Goal: Task Accomplishment & Management: Manage account settings

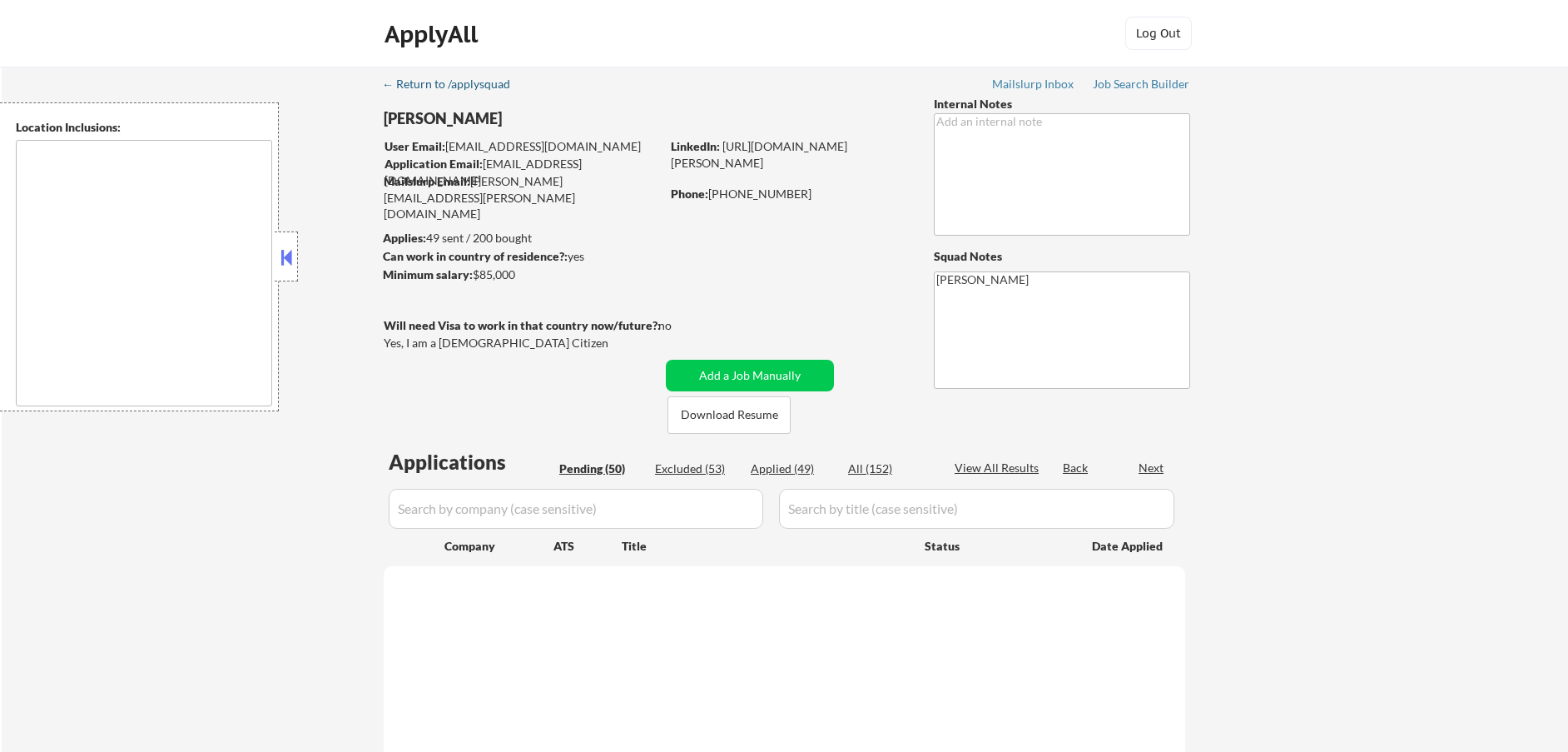
select select ""pending""
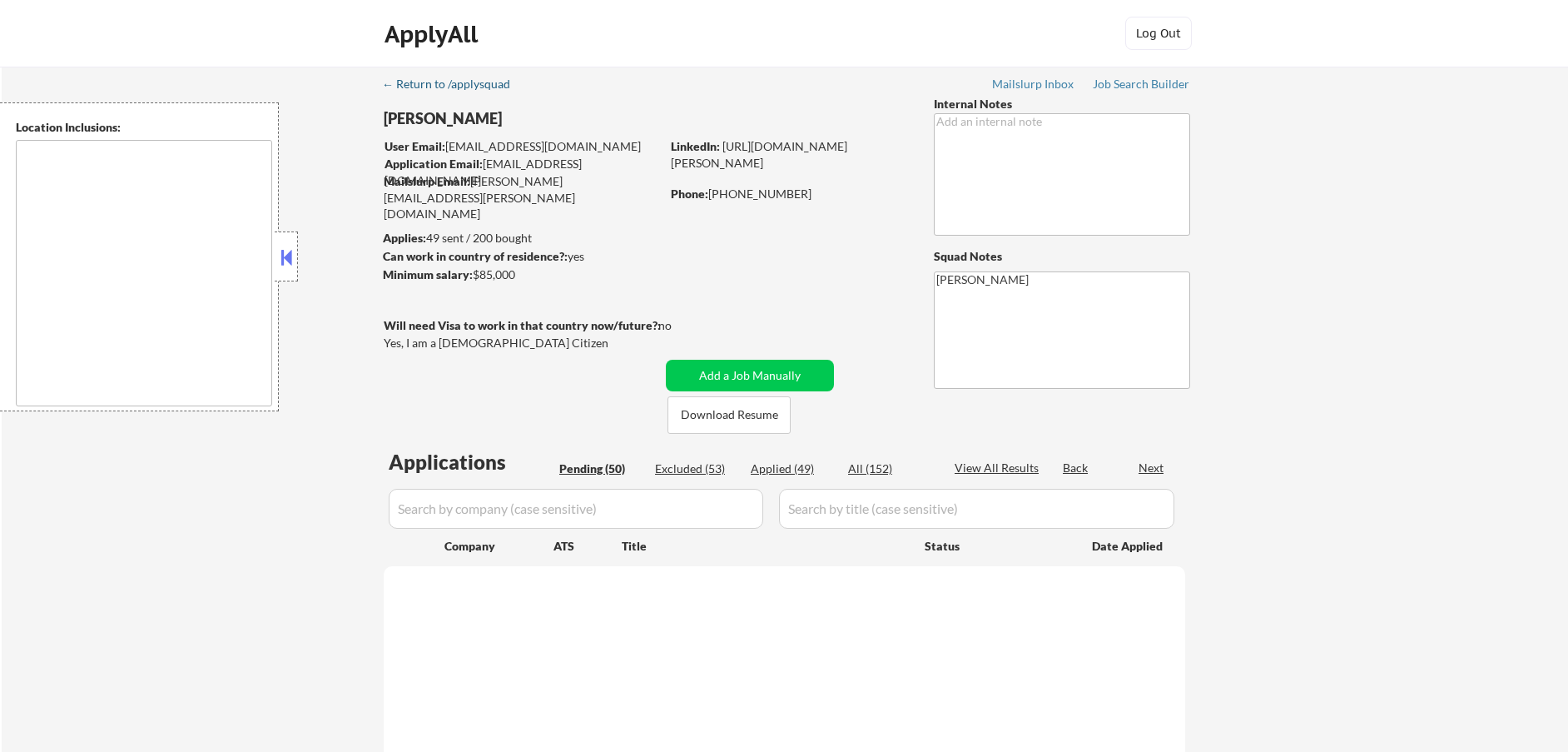
select select ""pending""
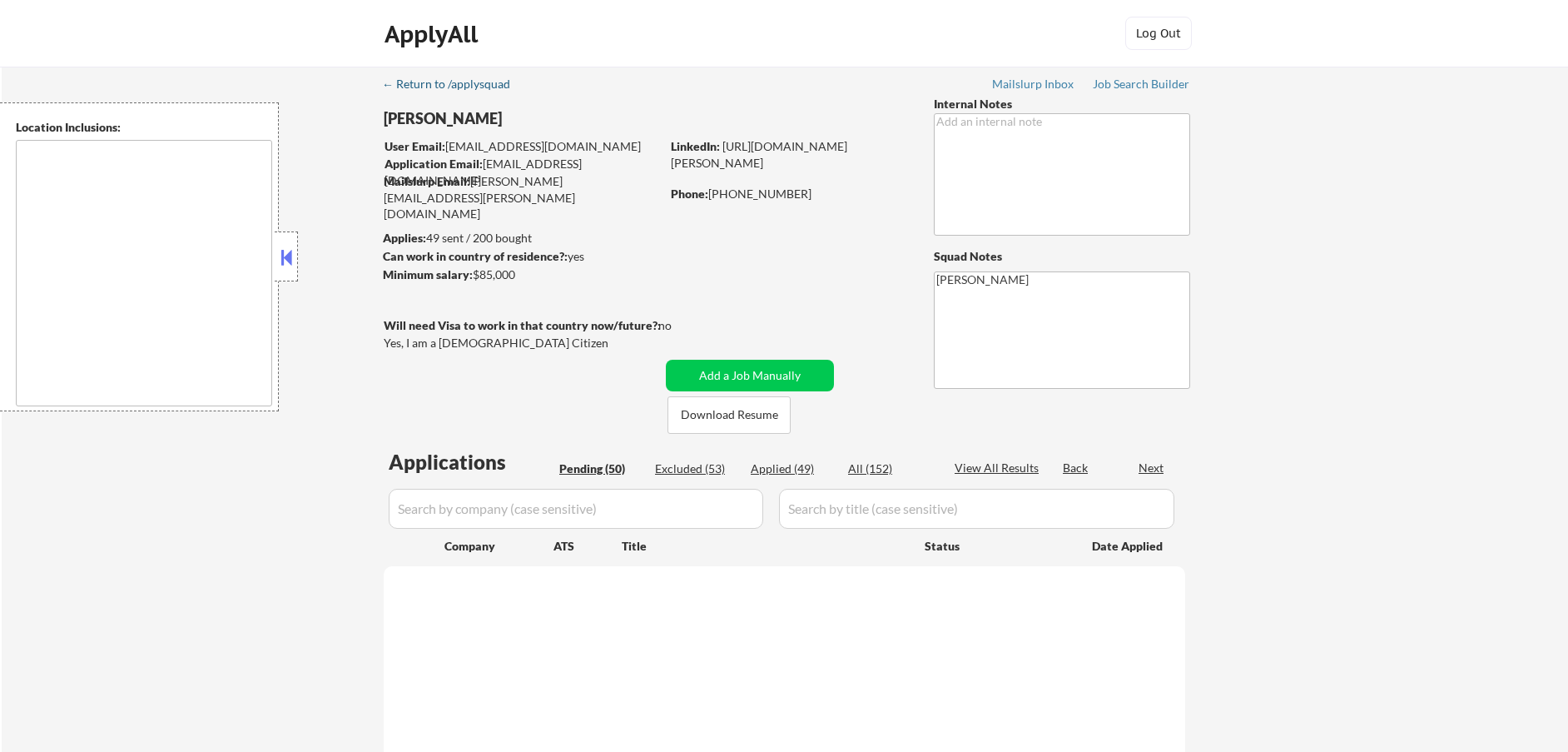
select select ""pending""
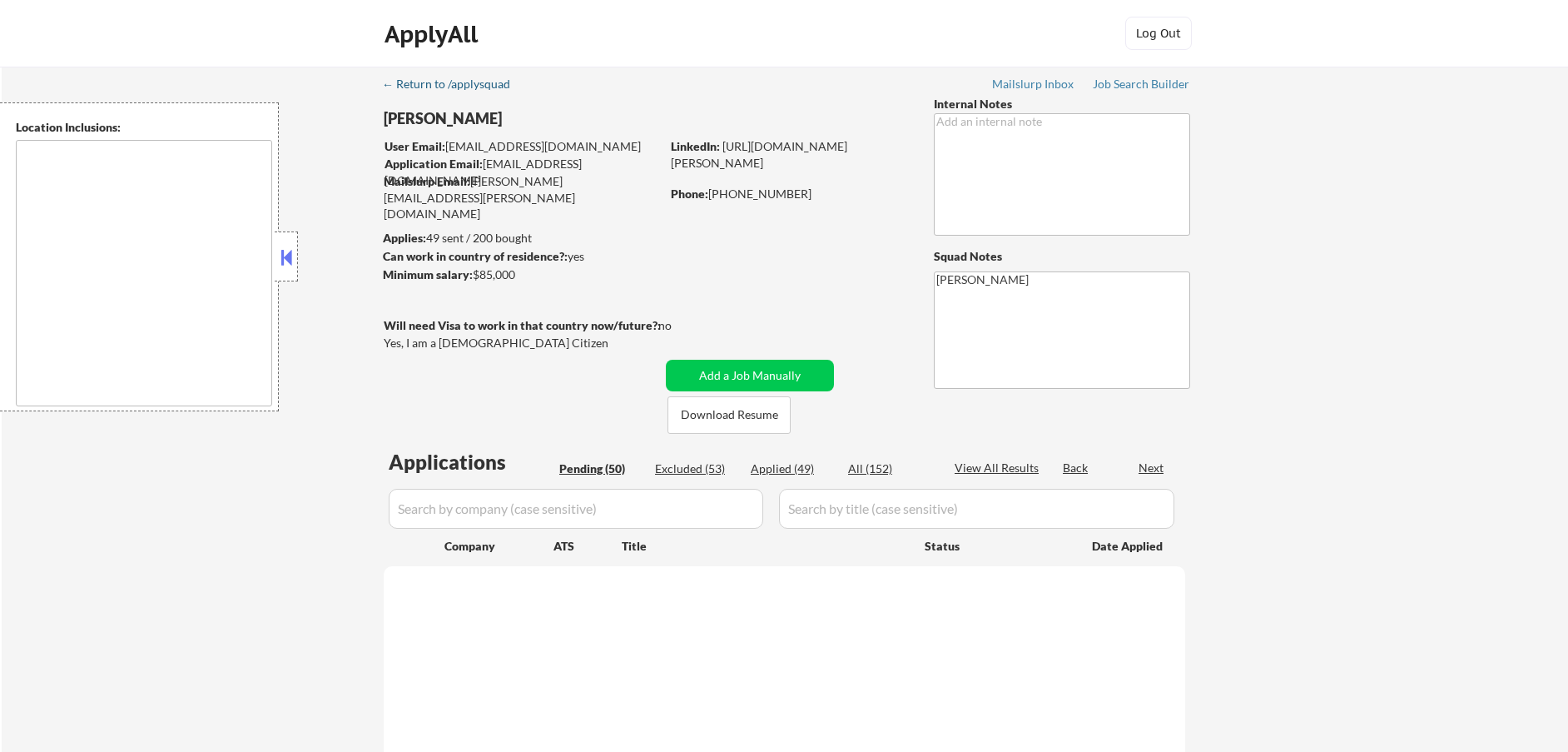
select select ""pending""
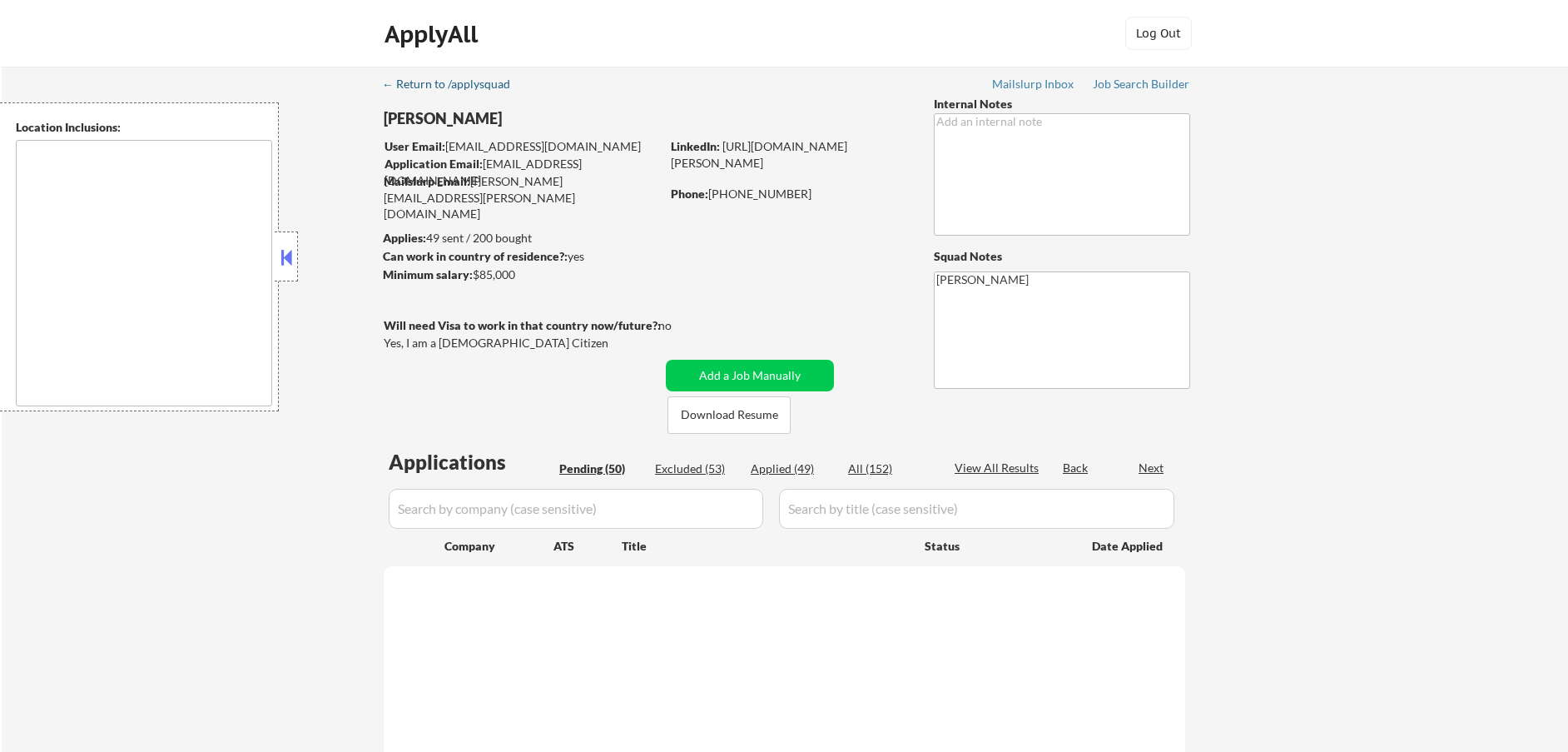
select select ""pending""
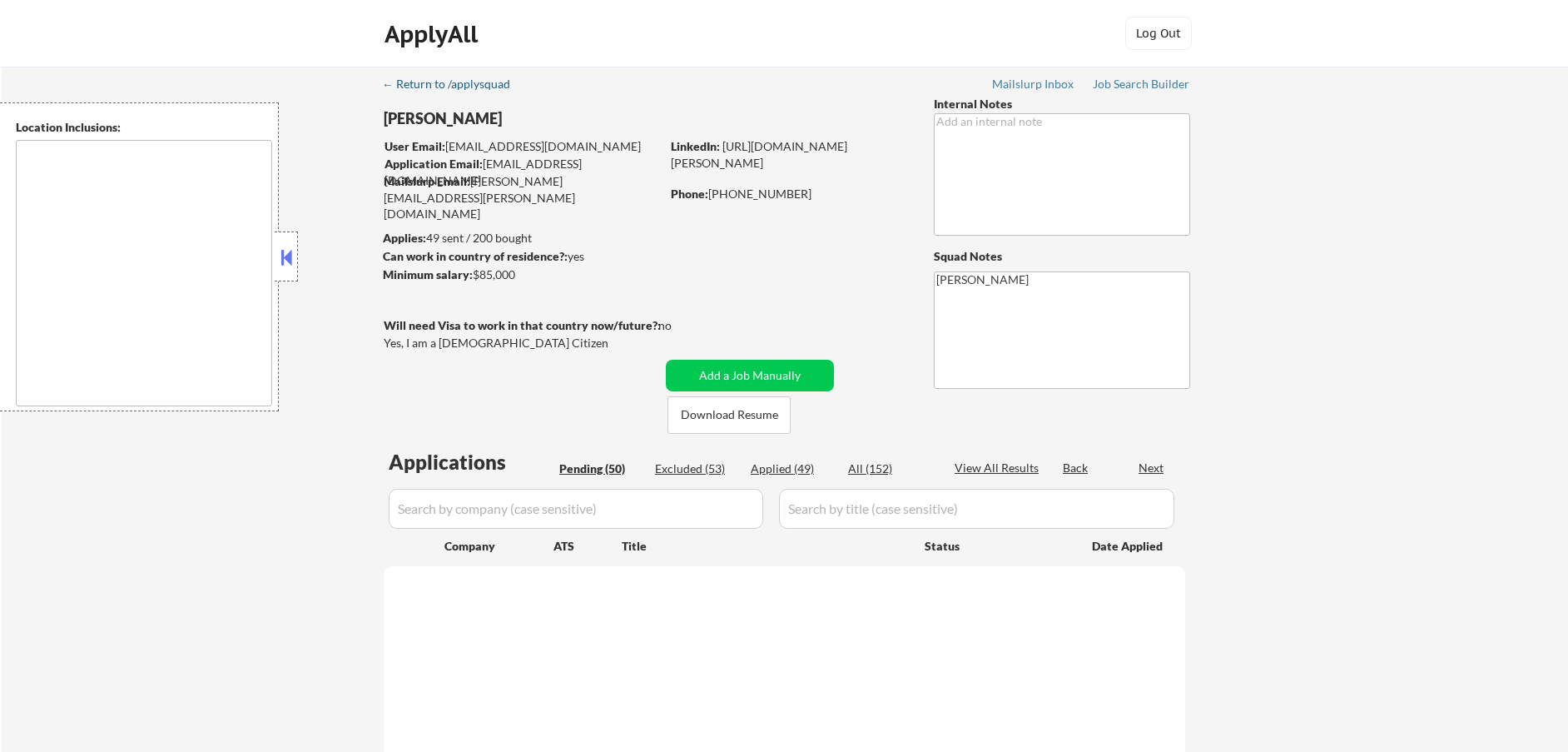
select select ""pending""
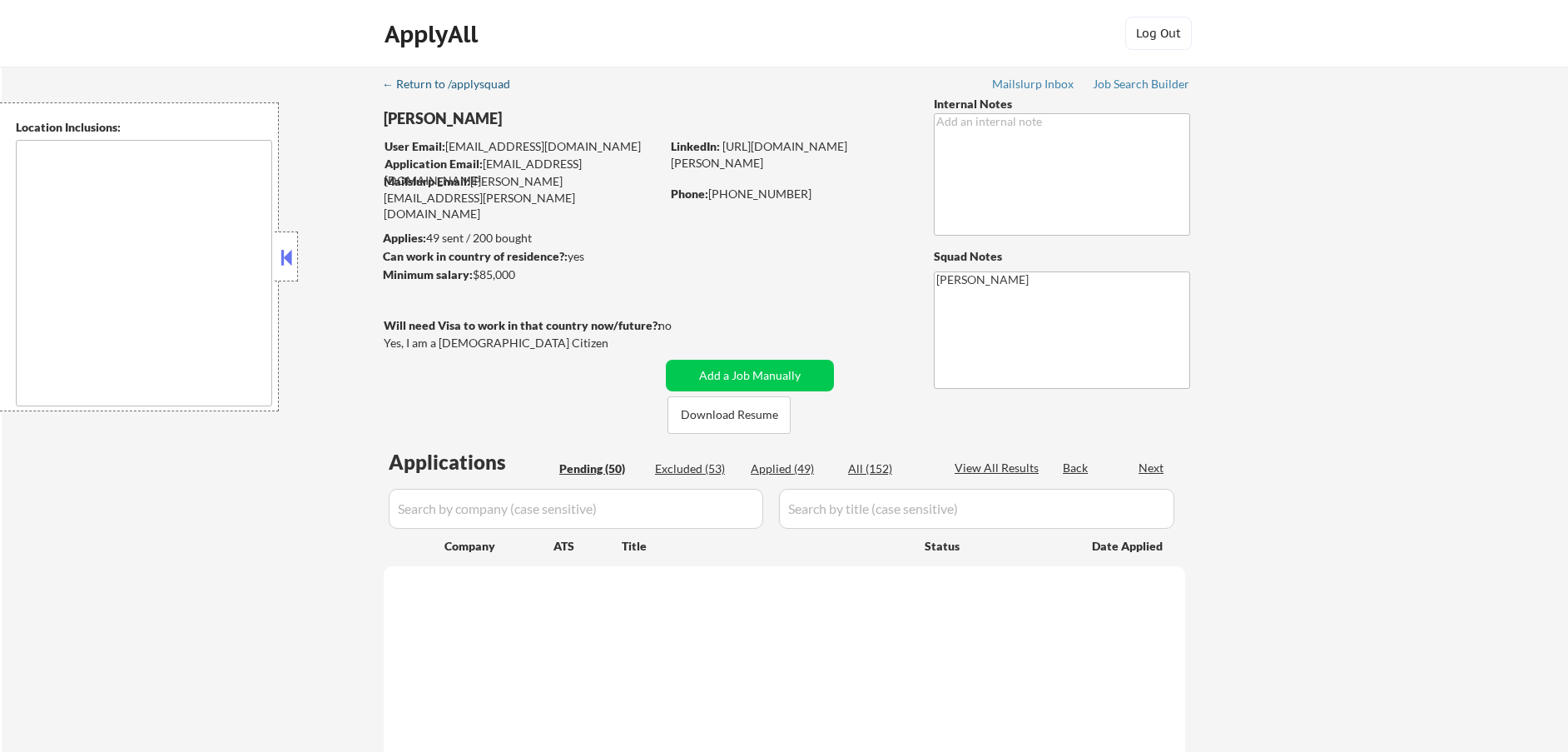
select select ""pending""
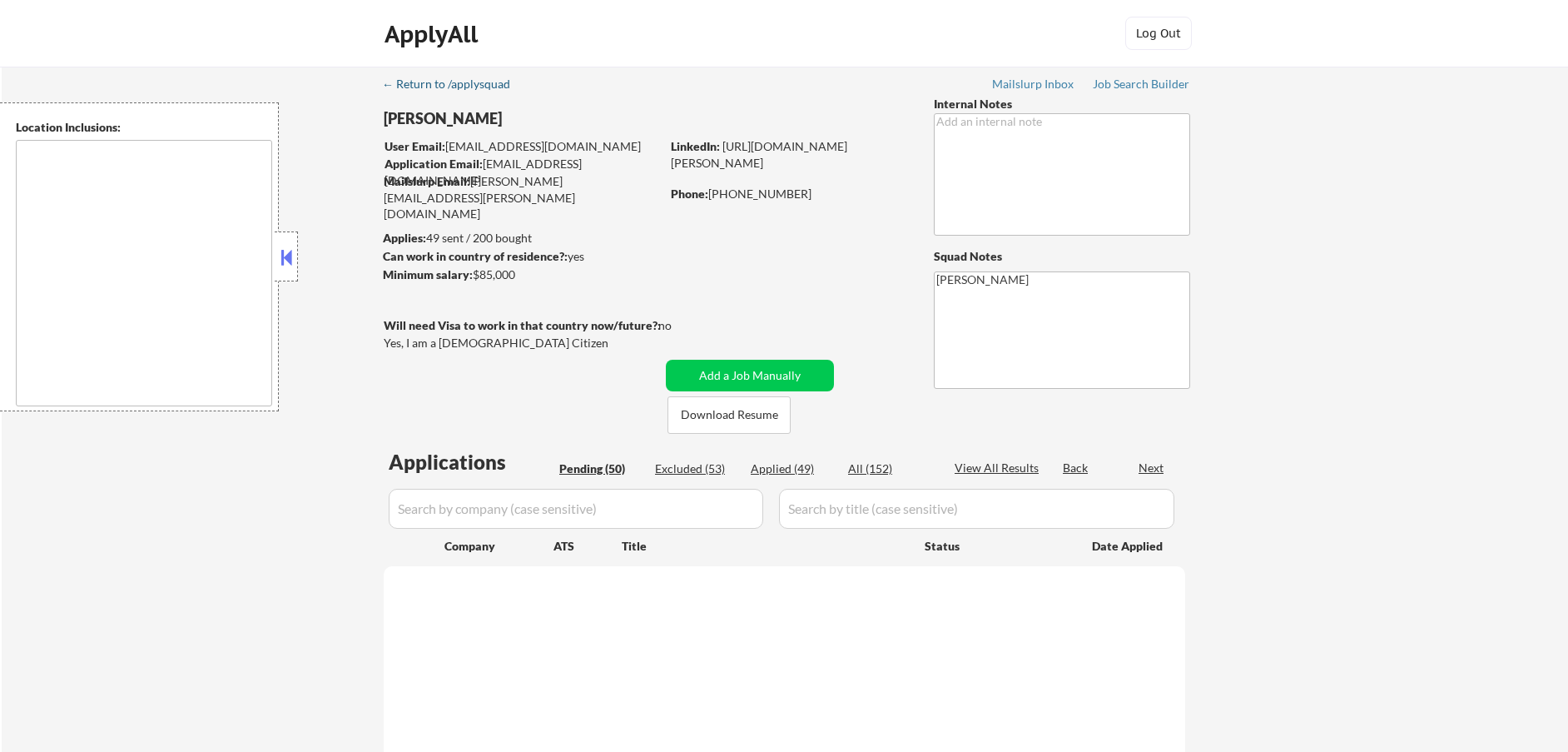
select select ""pending""
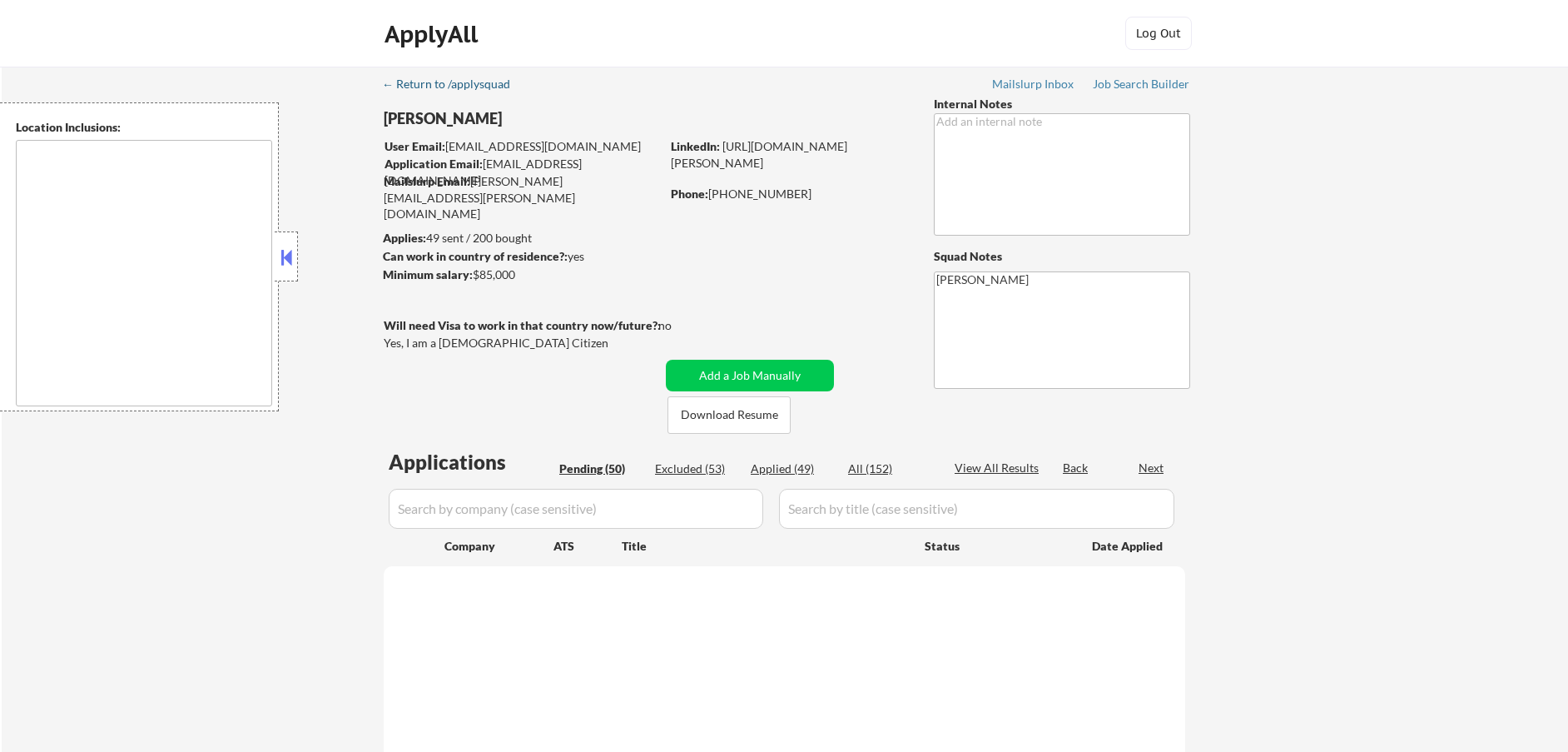
select select ""pending""
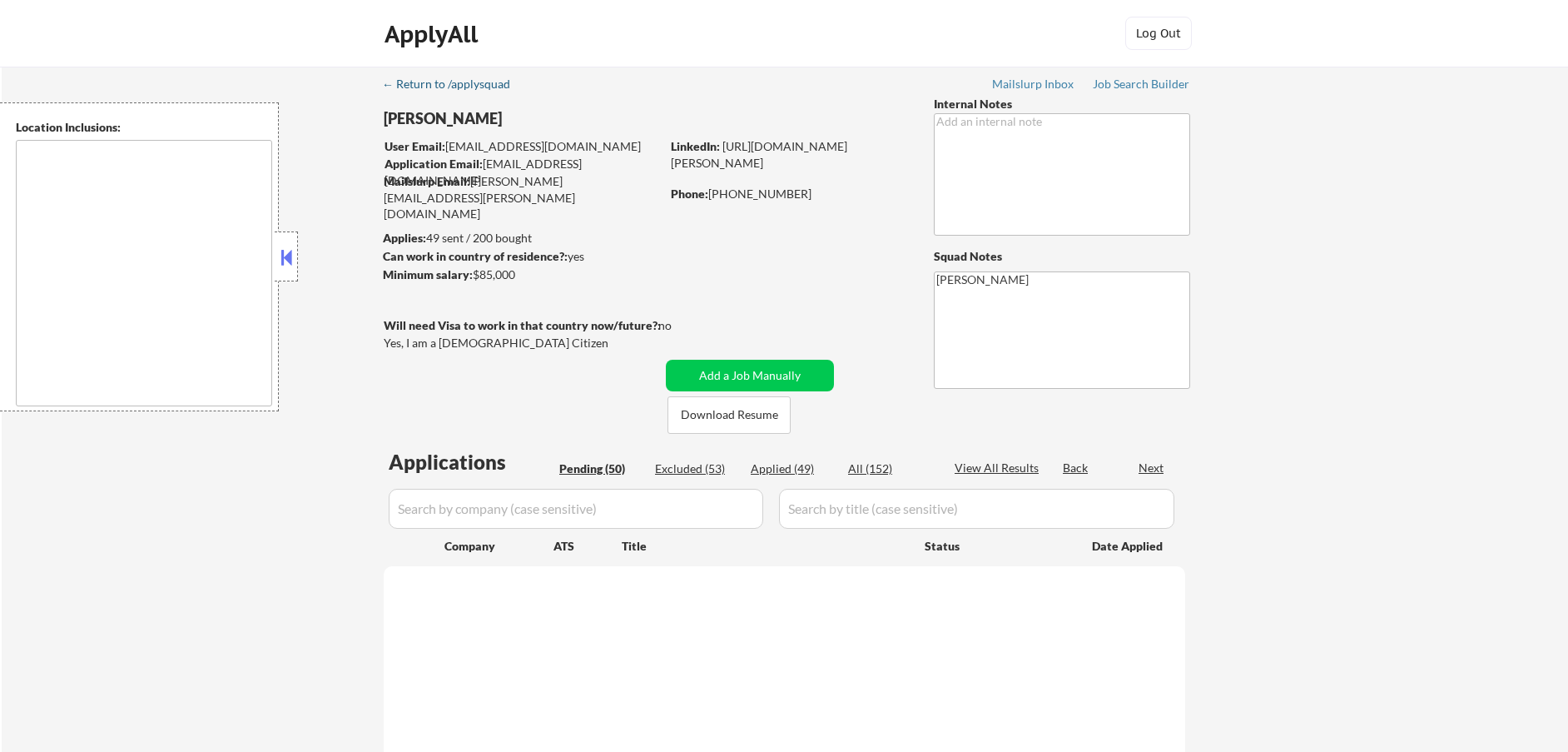
select select ""pending""
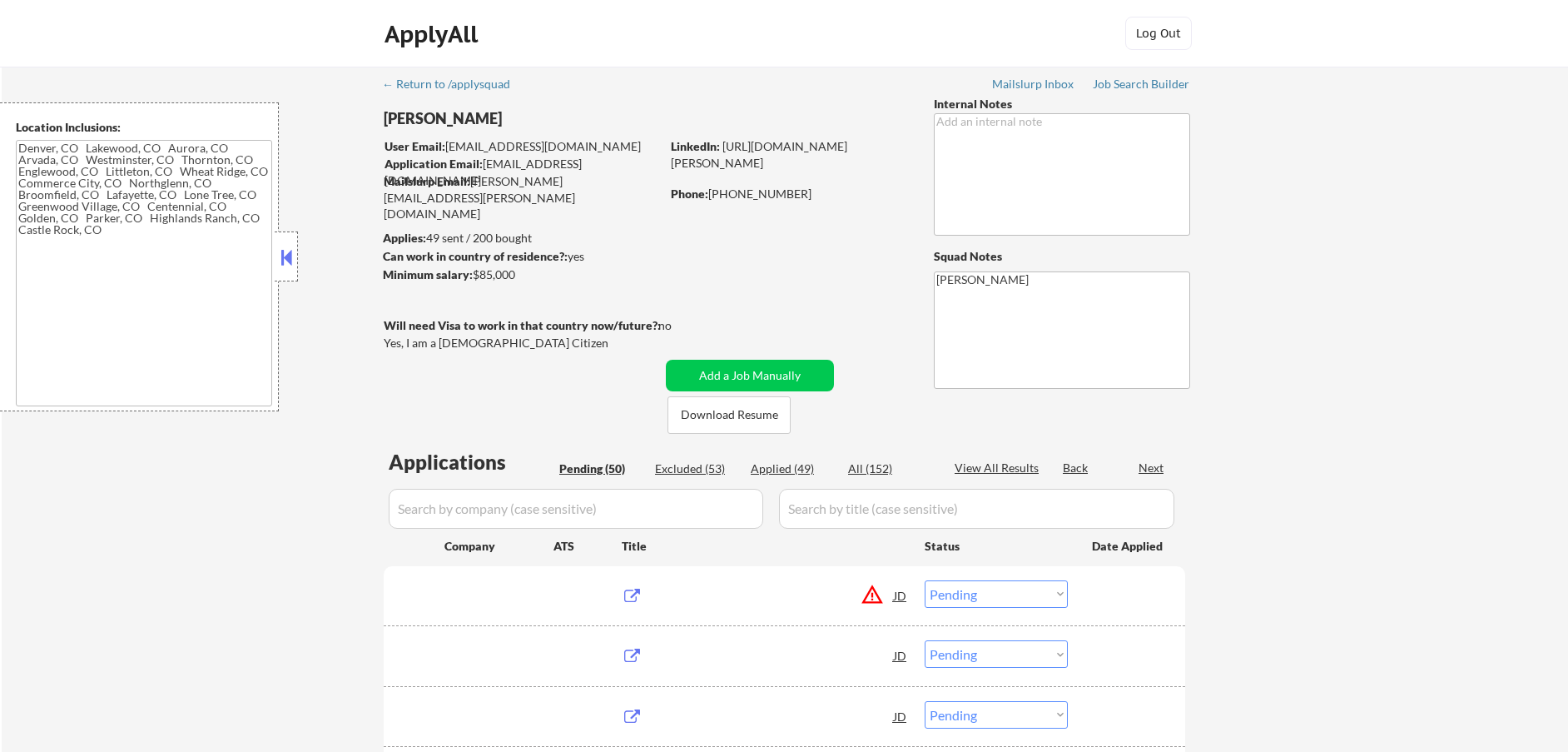
type textarea "[GEOGRAPHIC_DATA], [GEOGRAPHIC_DATA], [GEOGRAPHIC_DATA] [GEOGRAPHIC_DATA], [GEO…"
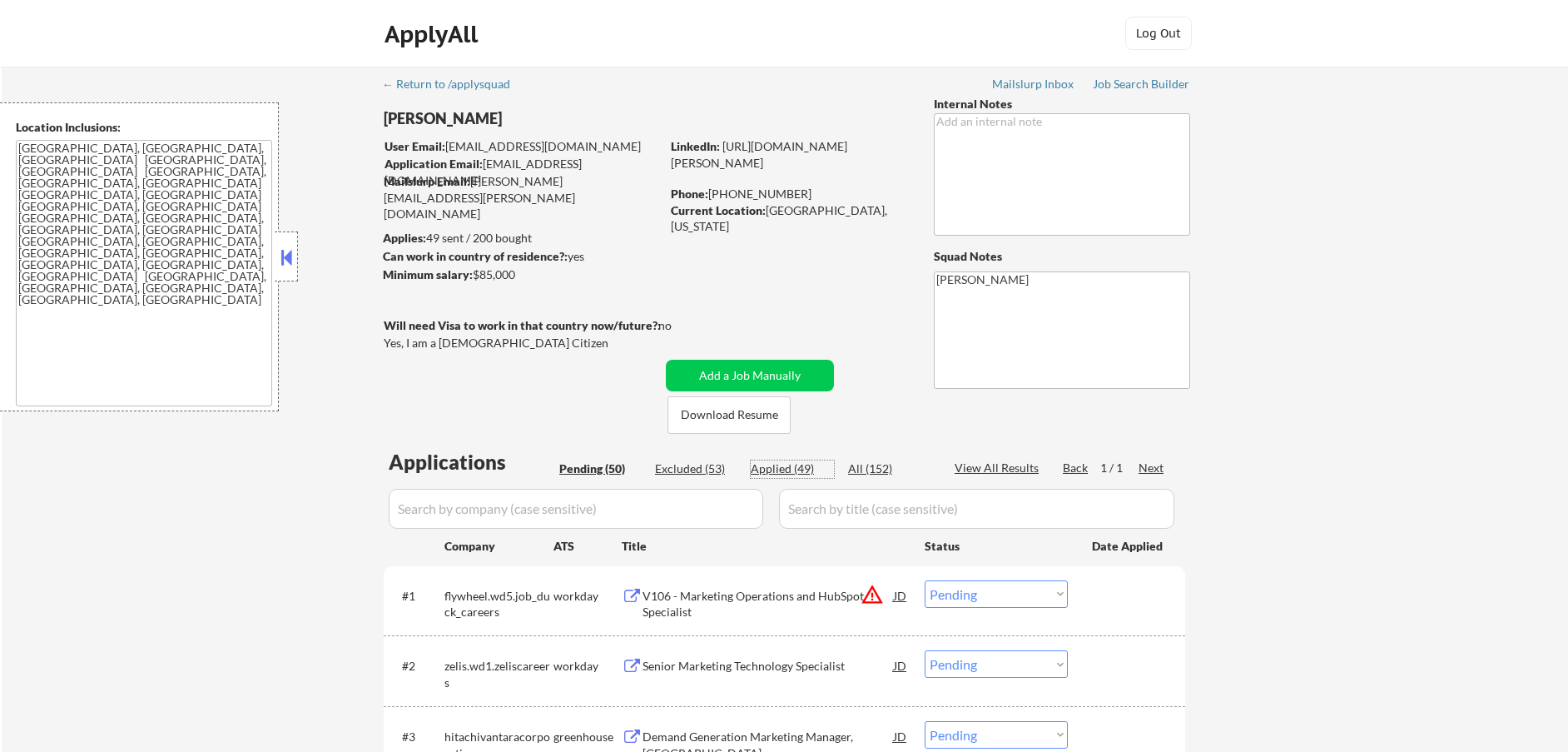
click at [770, 465] on div "Applied (49)" at bounding box center [792, 469] width 83 height 16
select select ""applied""
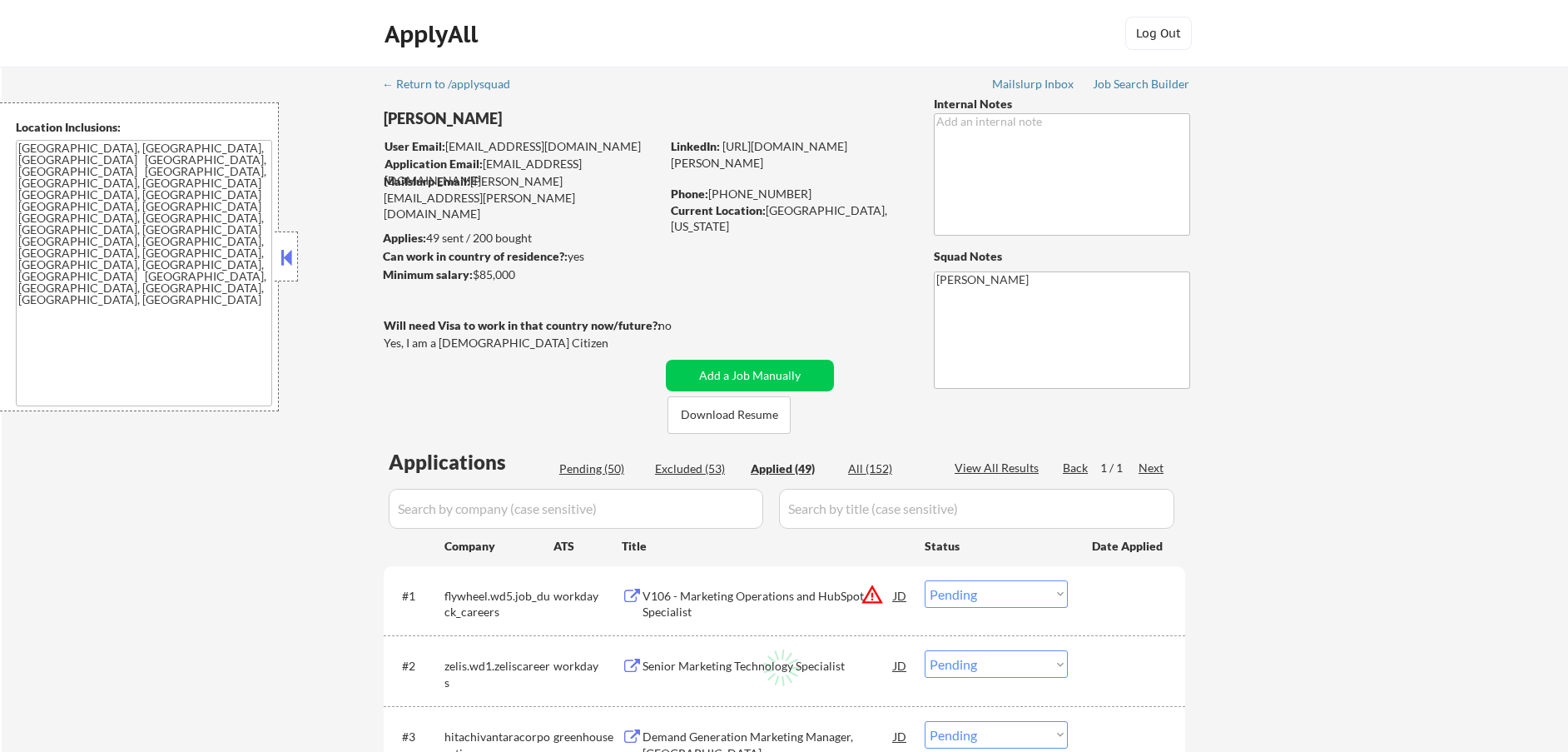
select select ""applied""
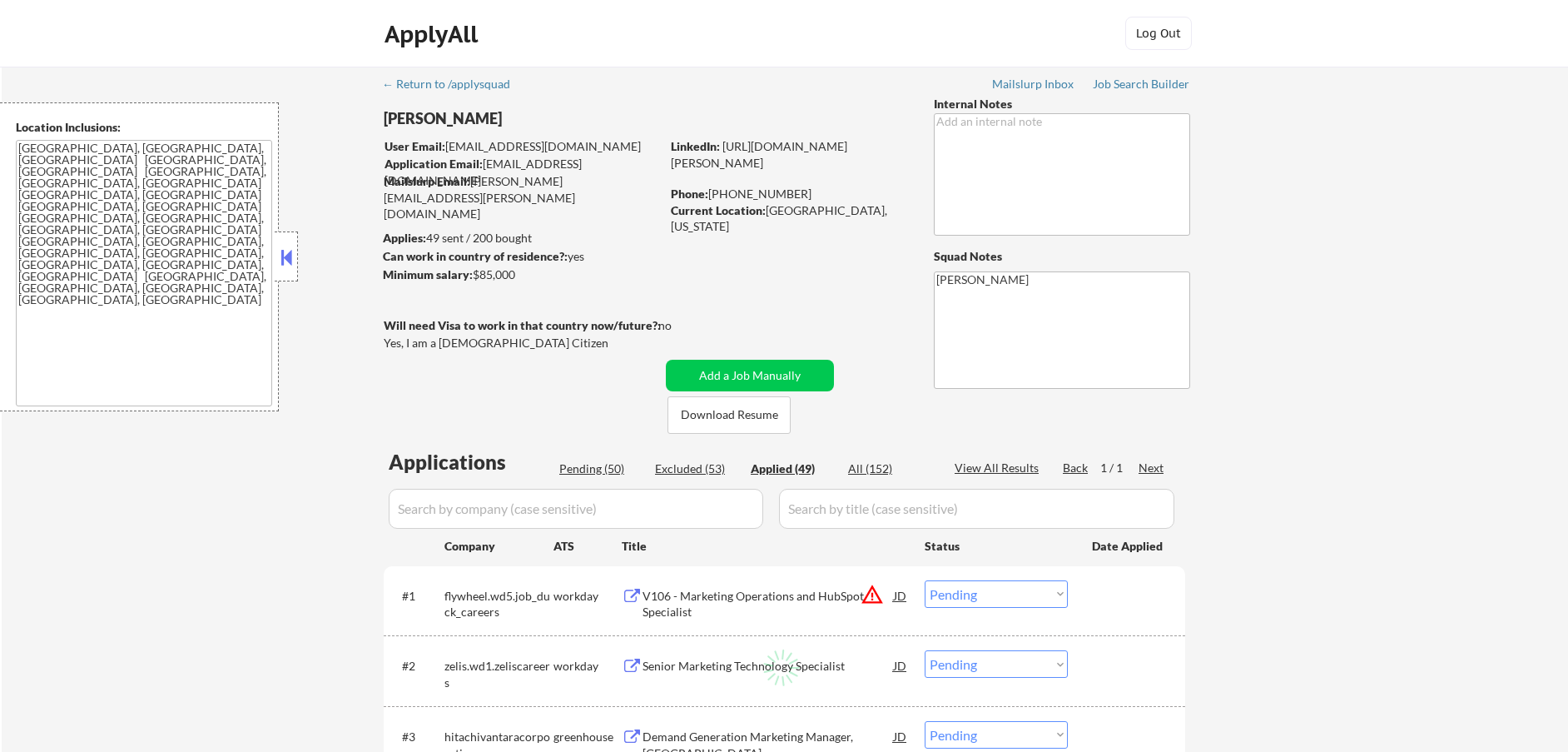
select select ""applied""
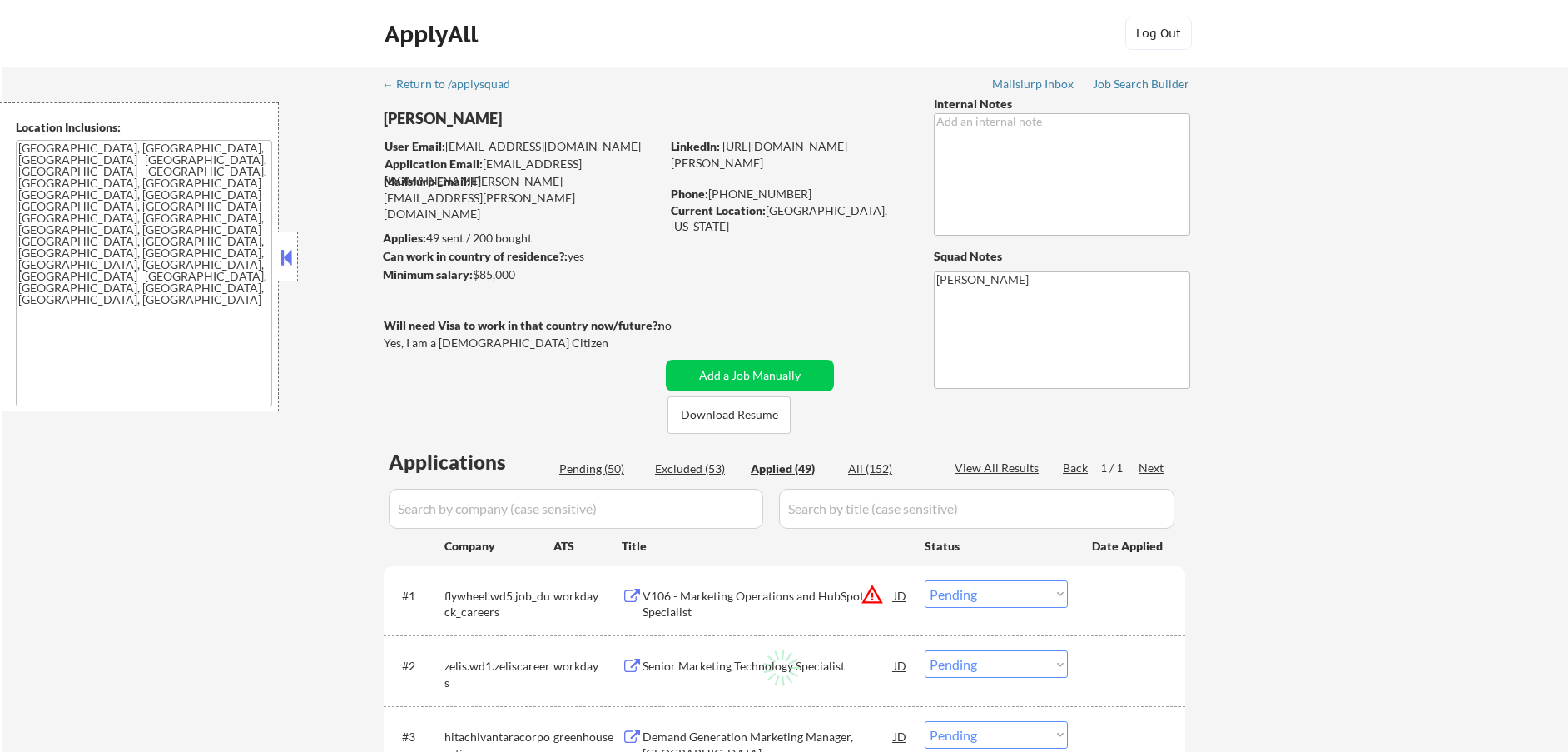
select select ""applied""
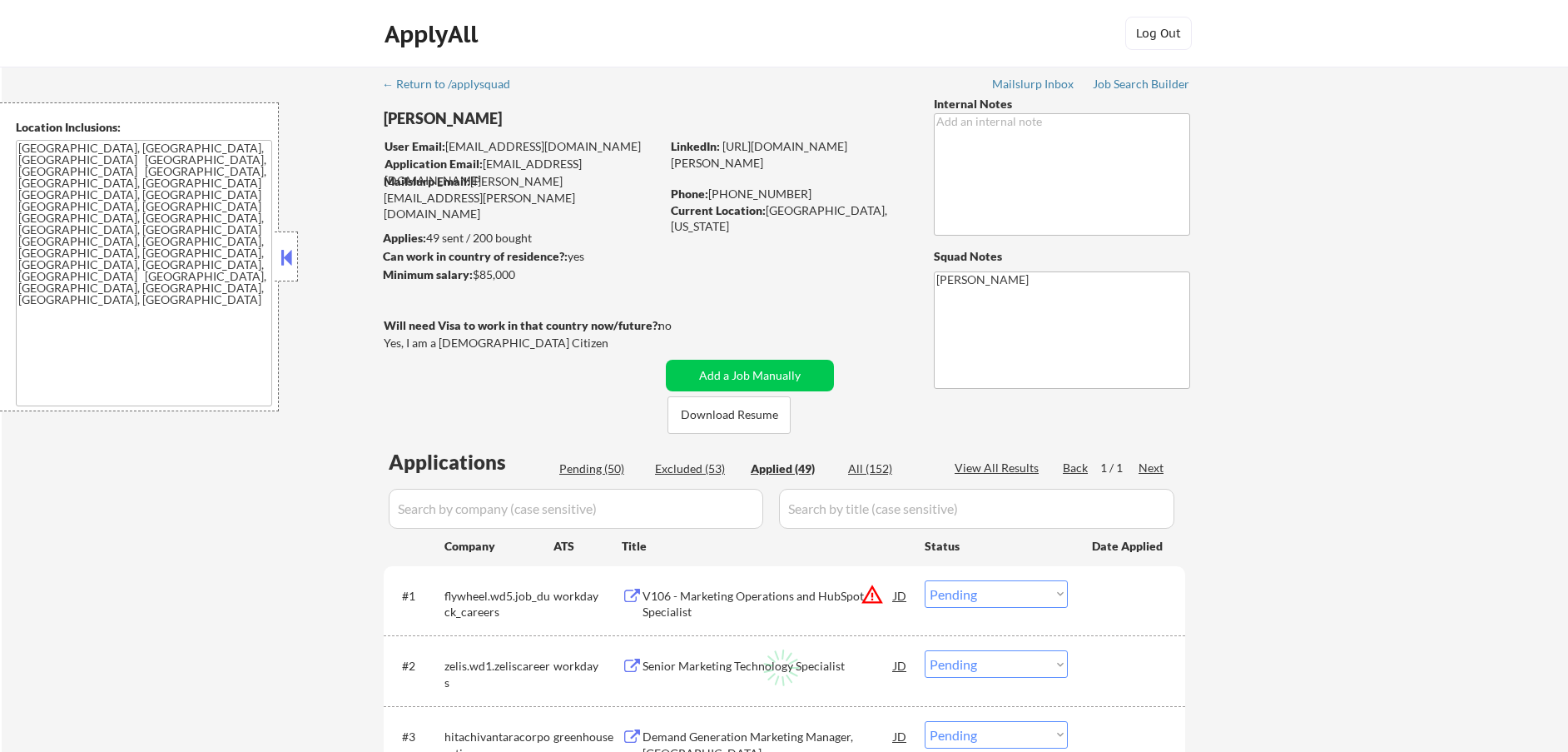
select select ""applied""
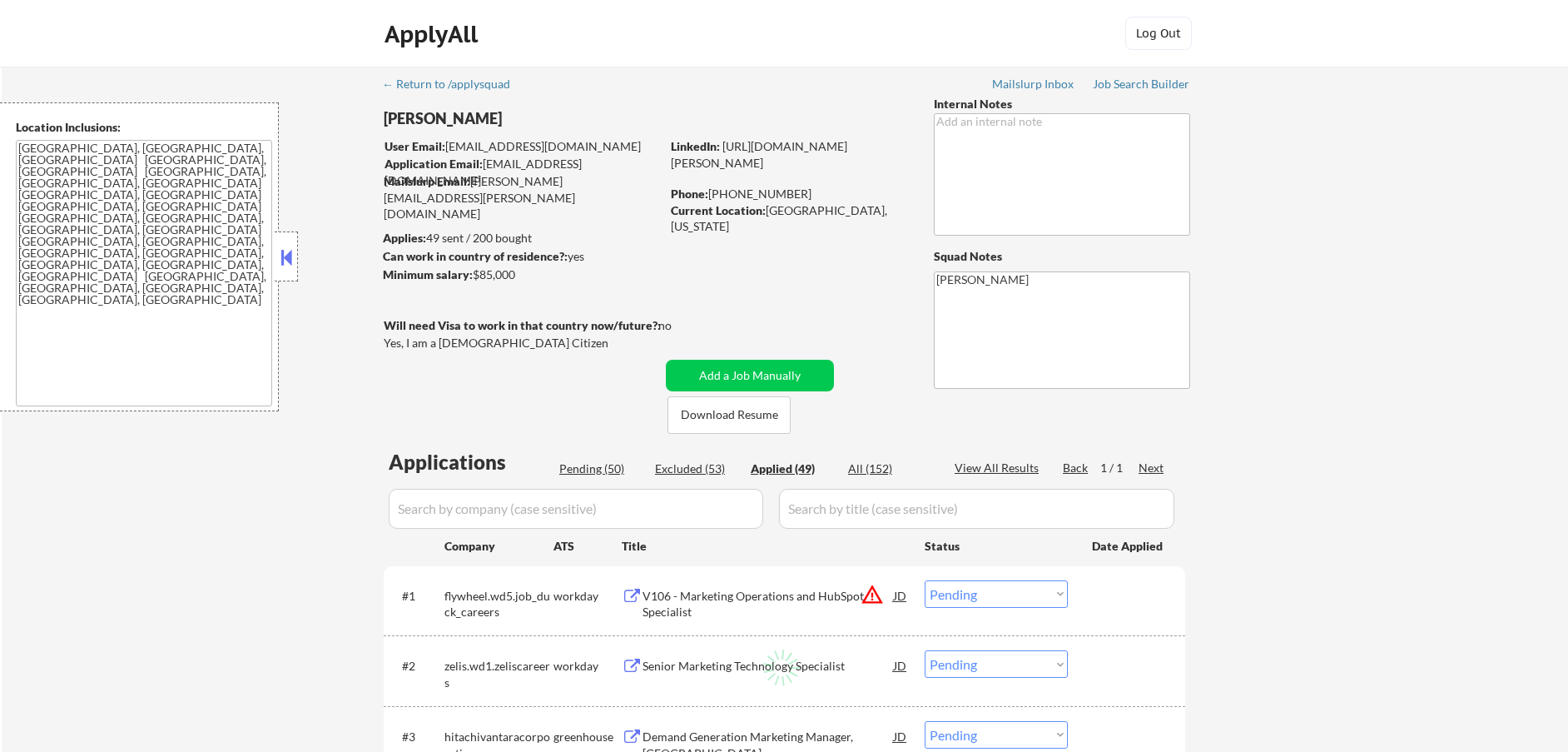
select select ""applied""
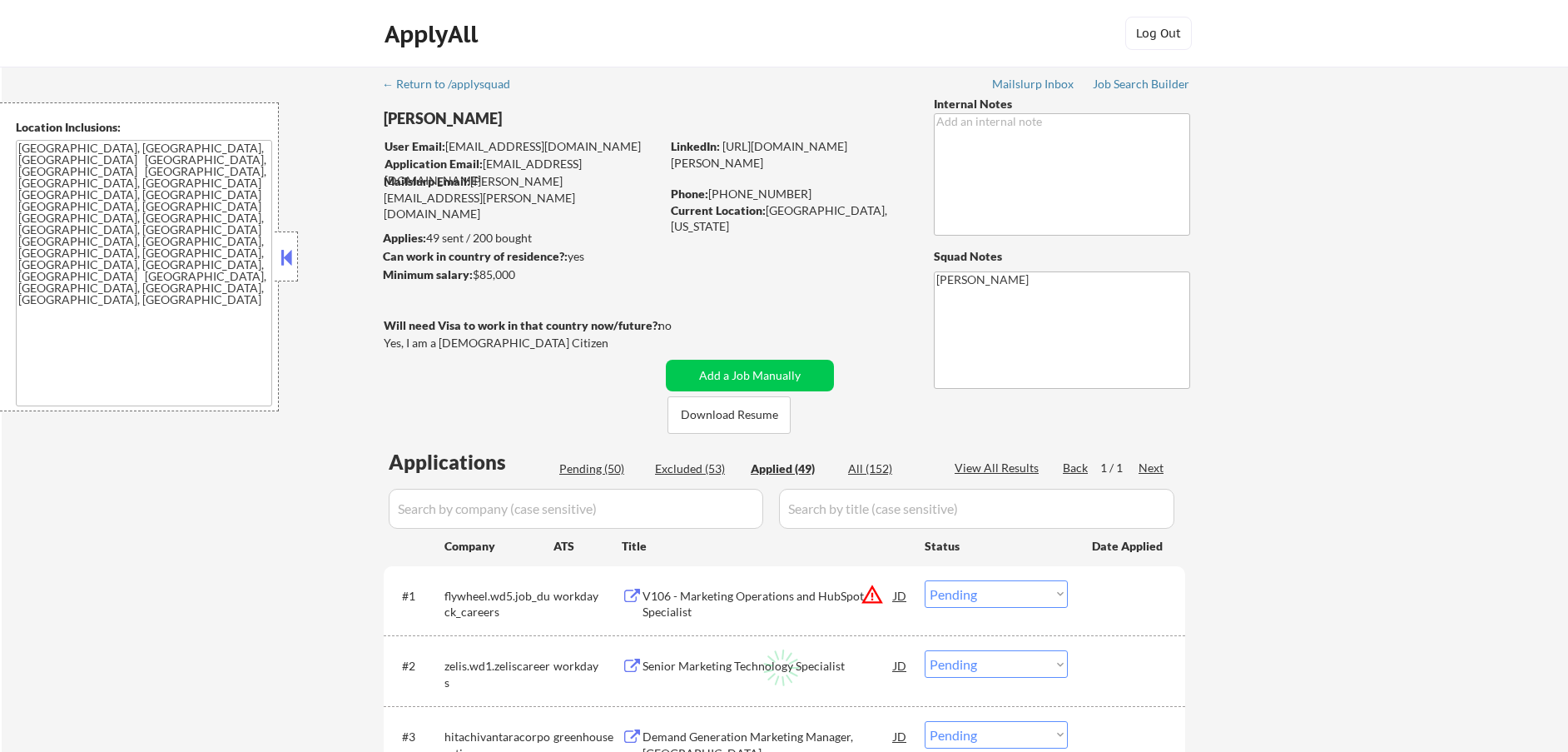
select select ""applied""
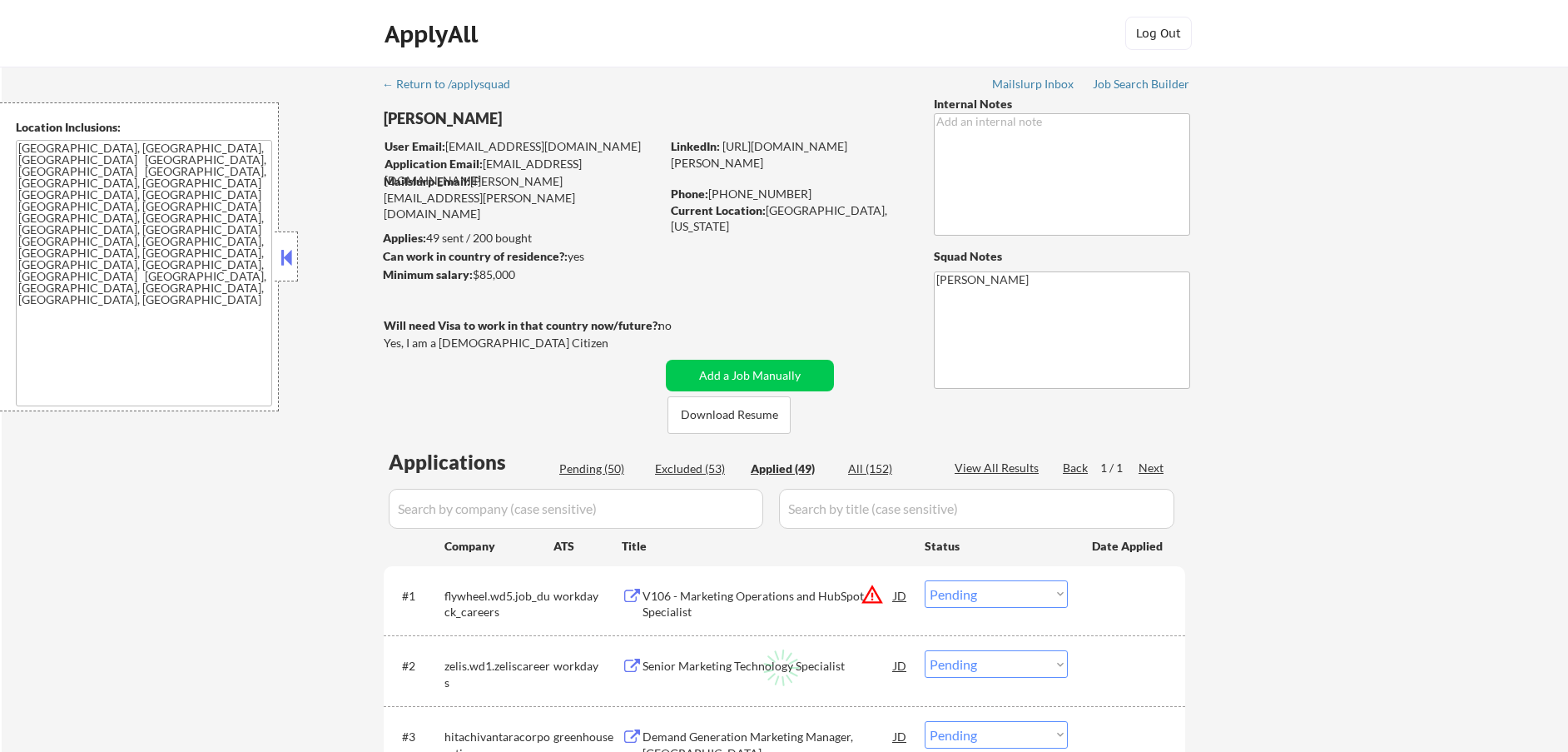
select select ""applied""
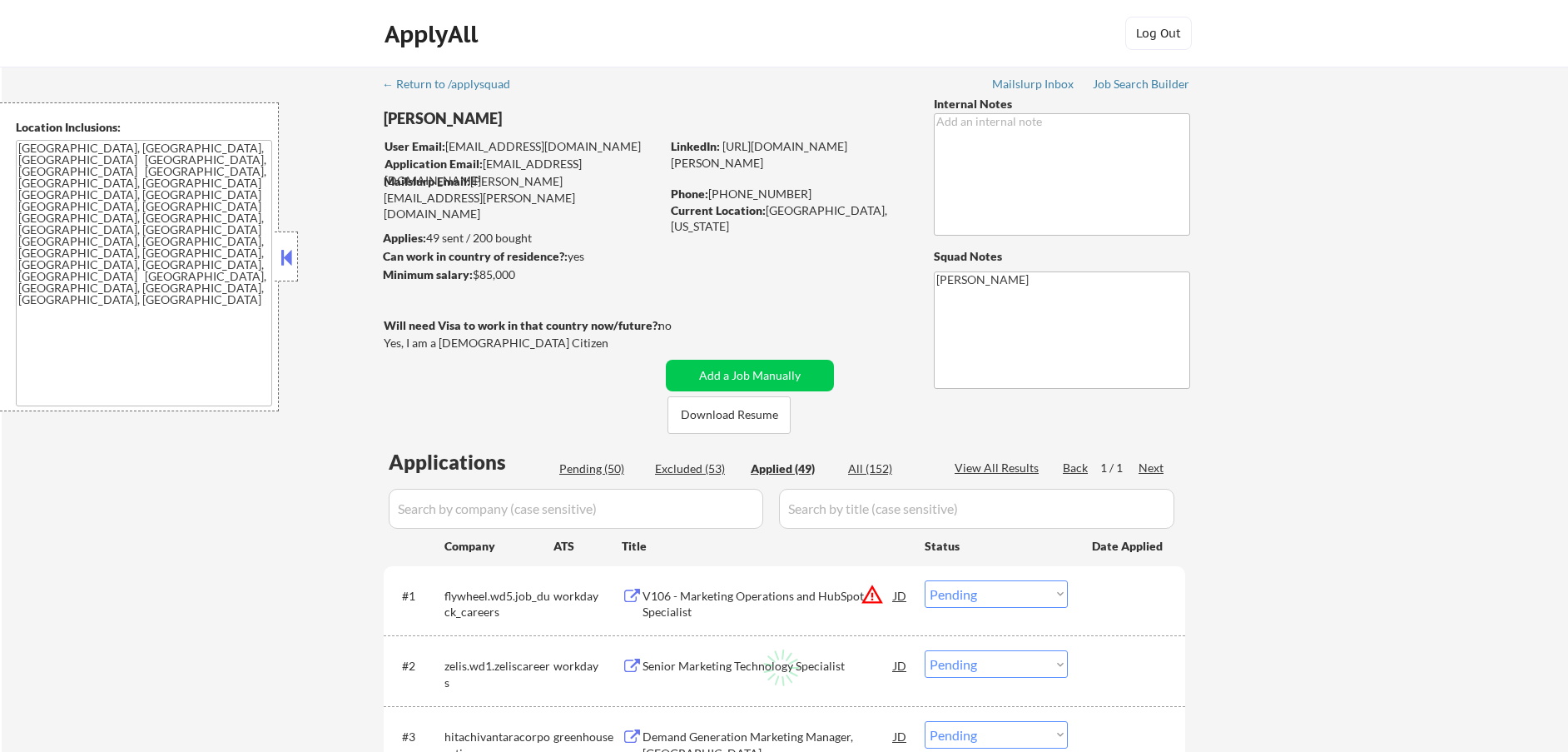
select select ""applied""
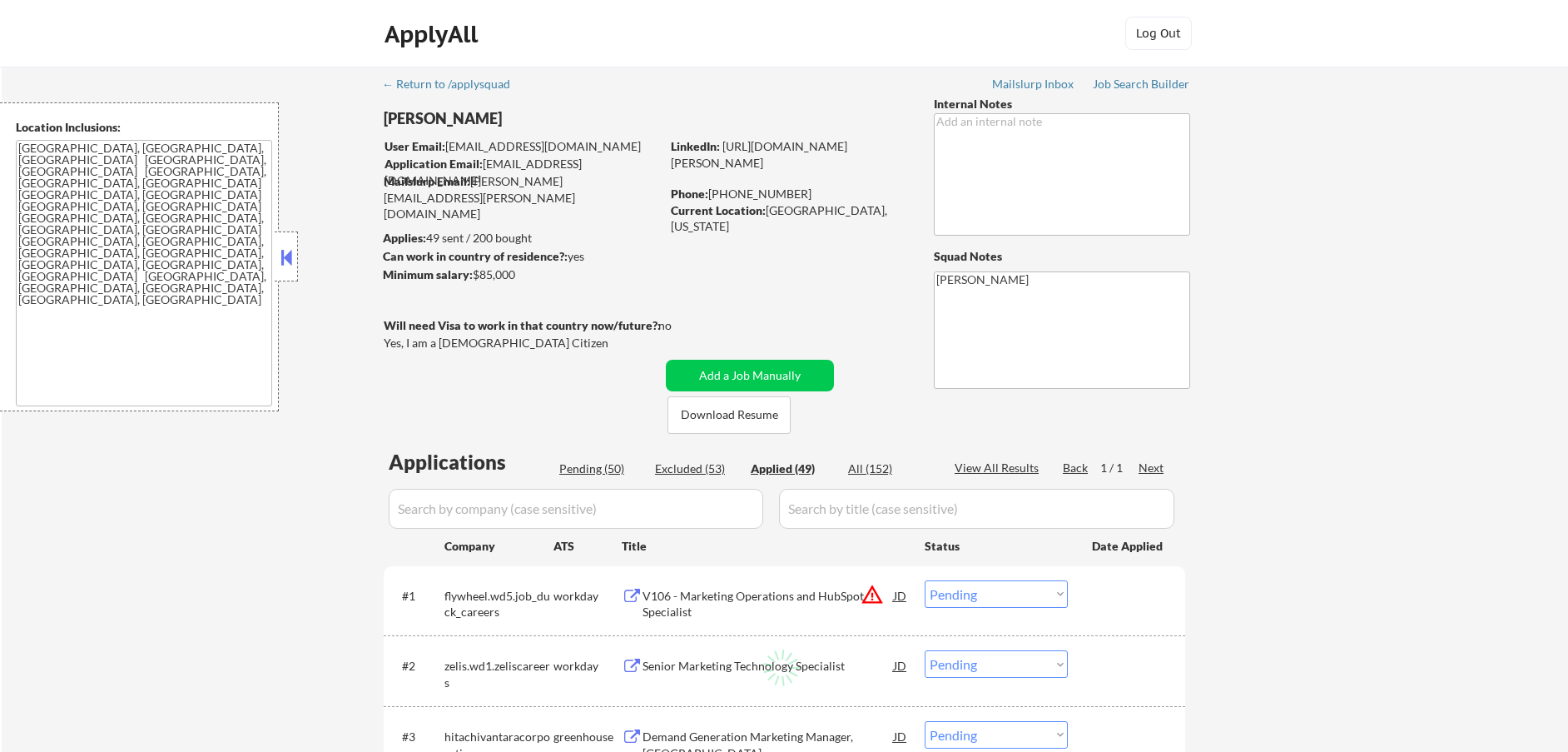
select select ""applied""
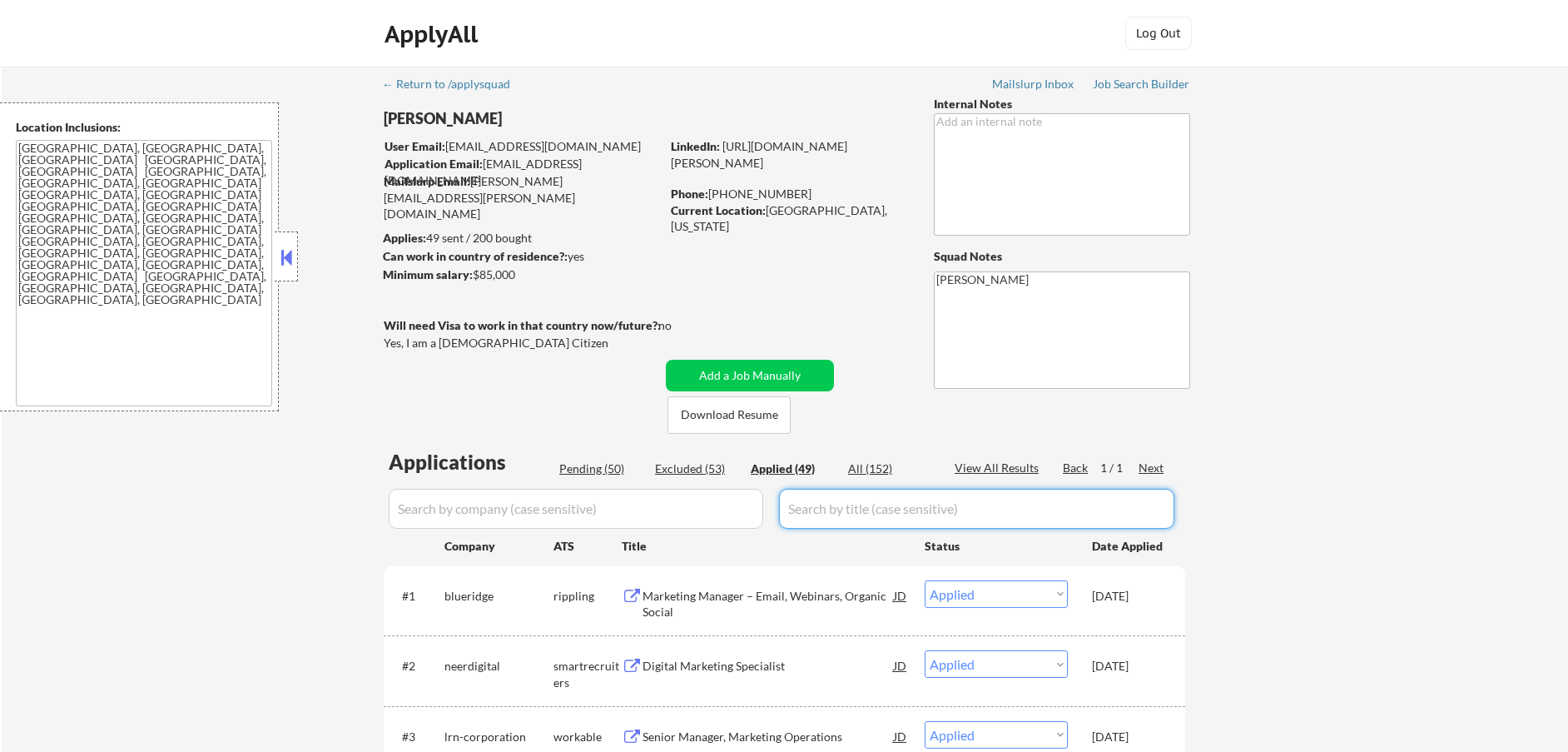
click at [883, 500] on input "input" at bounding box center [976, 509] width 395 height 40
type input "Senior"
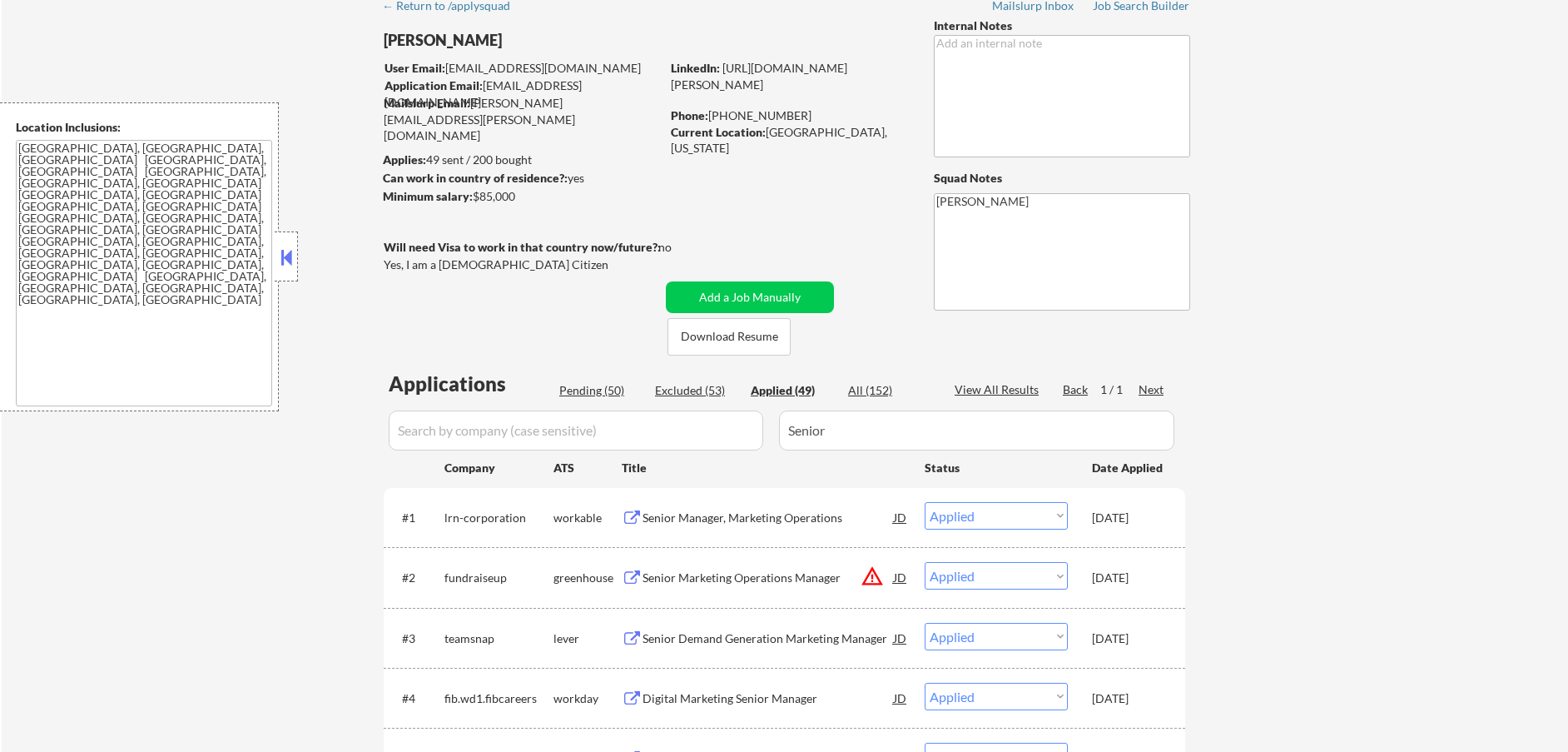
scroll to position [51, 0]
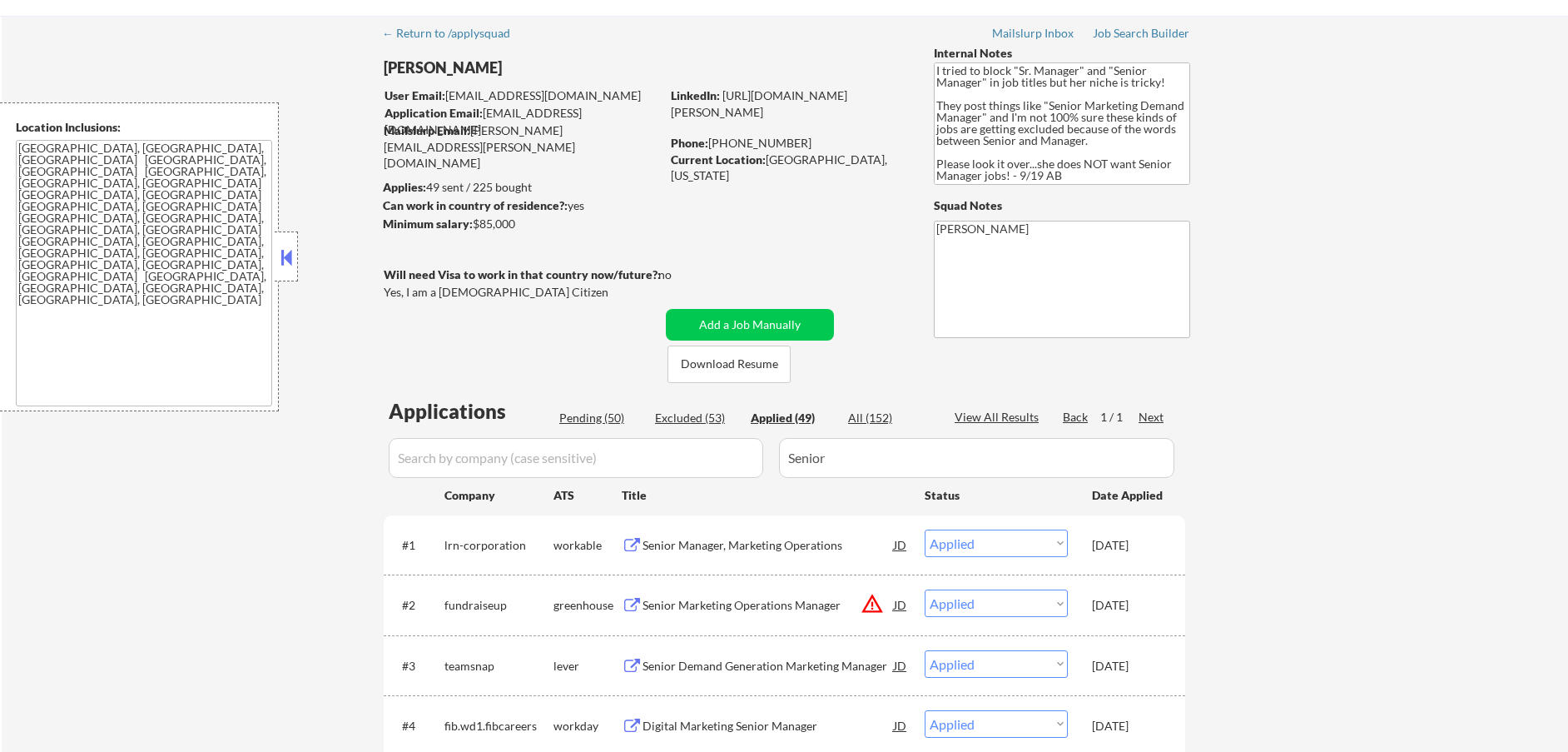
type textarea "I tried to block "Sr. Manager" and "Senior Manager" in job titles but her niche…"
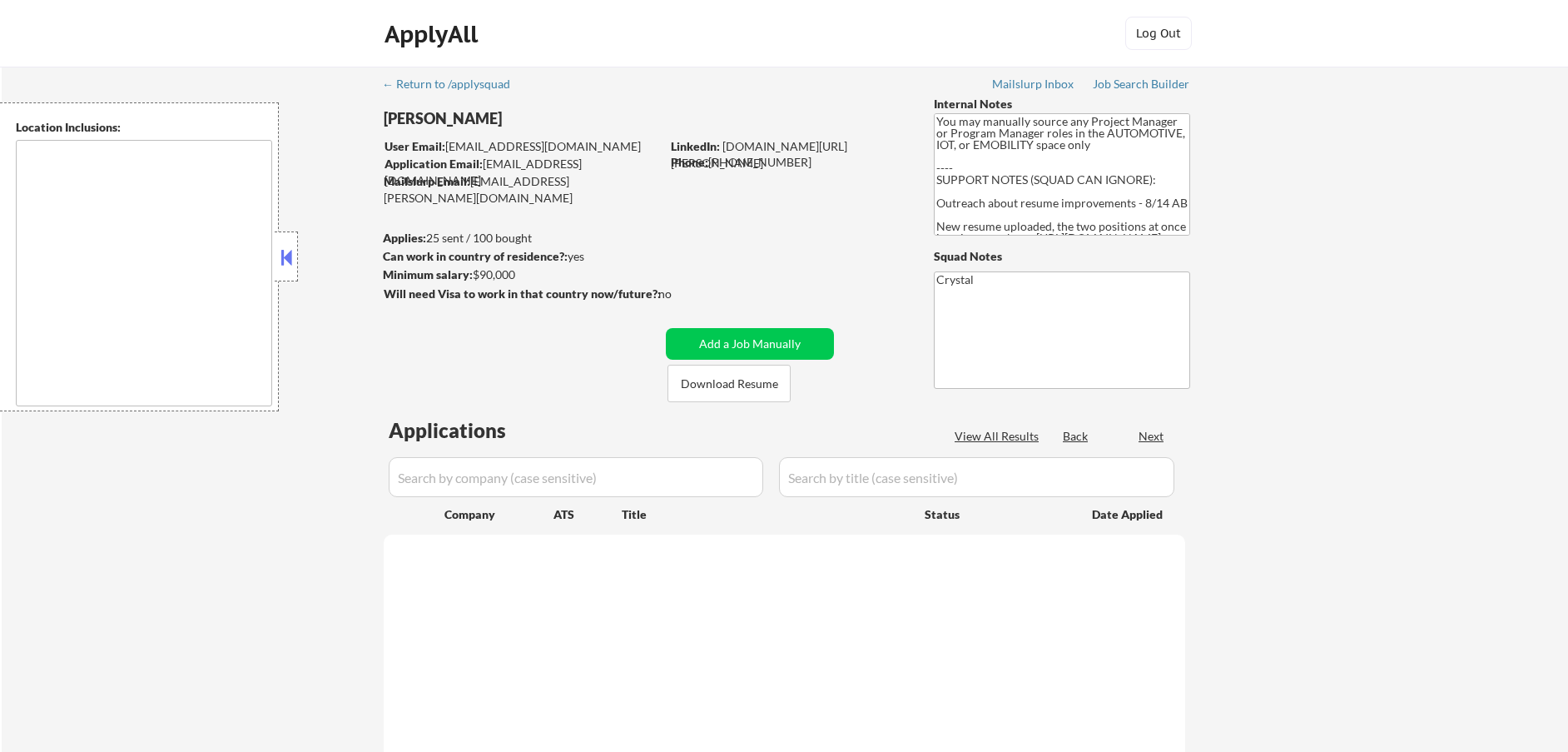
type textarea "Kernersville, NC Colfax, NC Walkertown, NC Oak Ridge, NC High Point, NC Winston…"
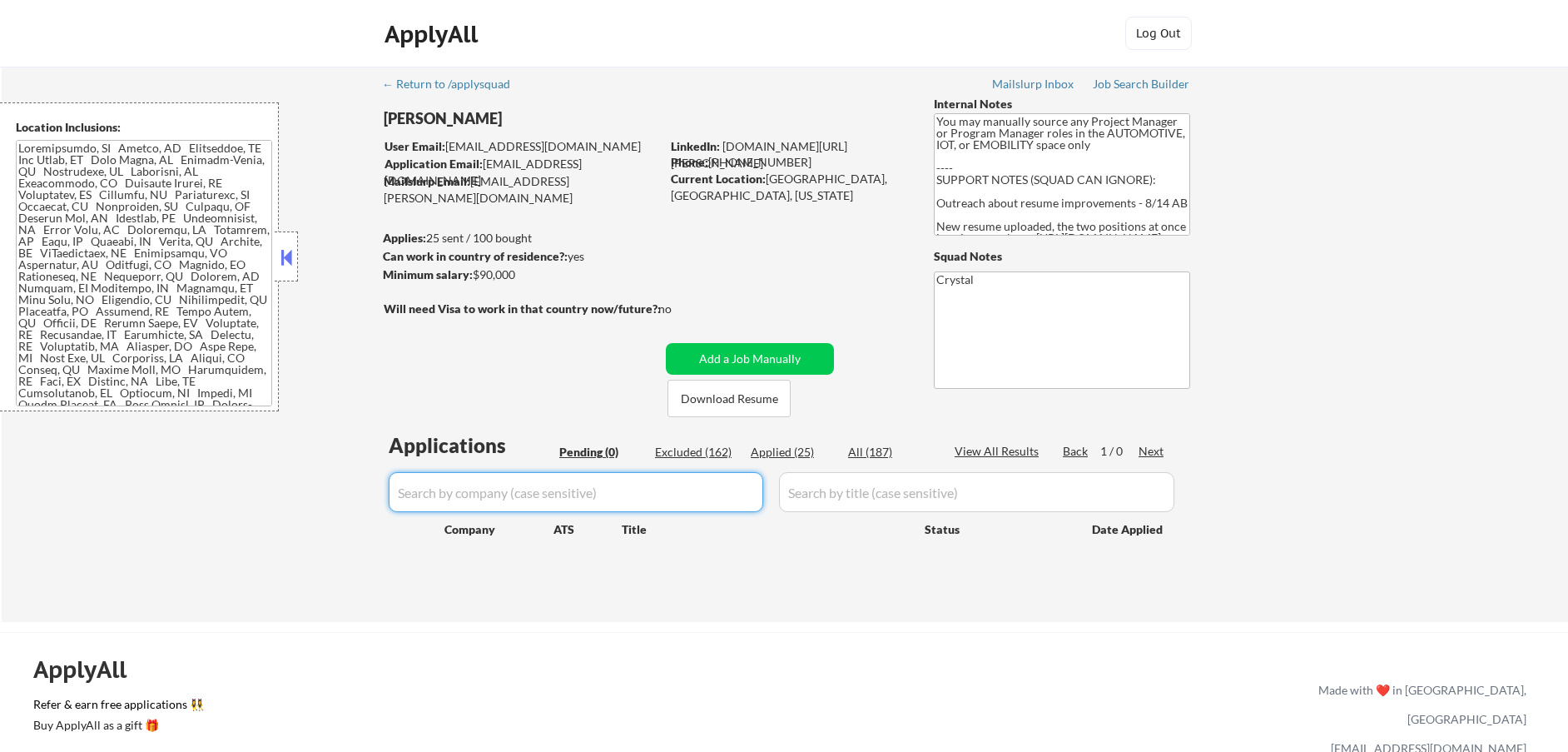
click at [444, 496] on input "input" at bounding box center [576, 492] width 375 height 40
click at [494, 486] on input "input" at bounding box center [576, 492] width 375 height 40
click at [765, 454] on div "Applied (25)" at bounding box center [792, 452] width 83 height 16
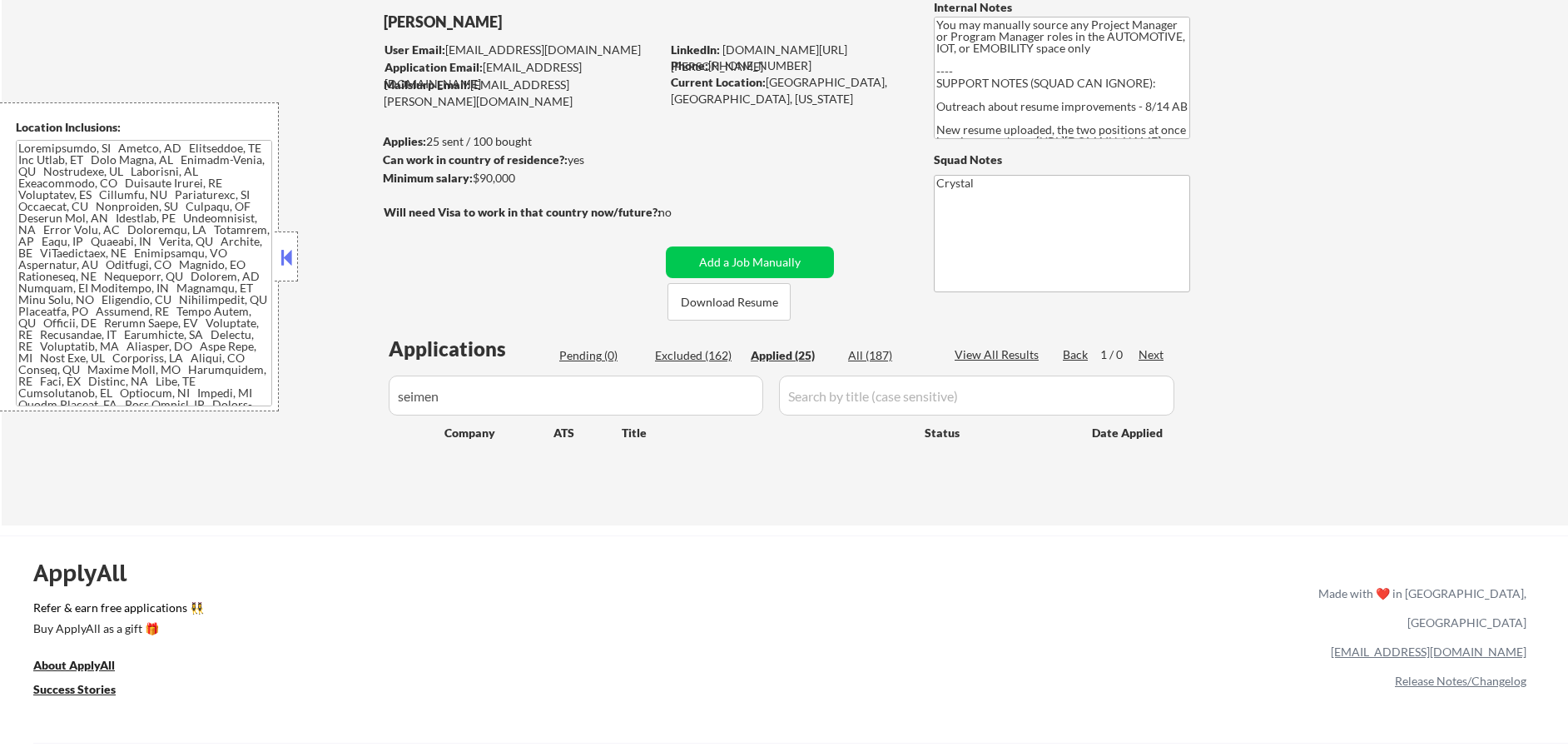
scroll to position [96, 0]
click at [785, 360] on div "Applied (25)" at bounding box center [792, 356] width 83 height 16
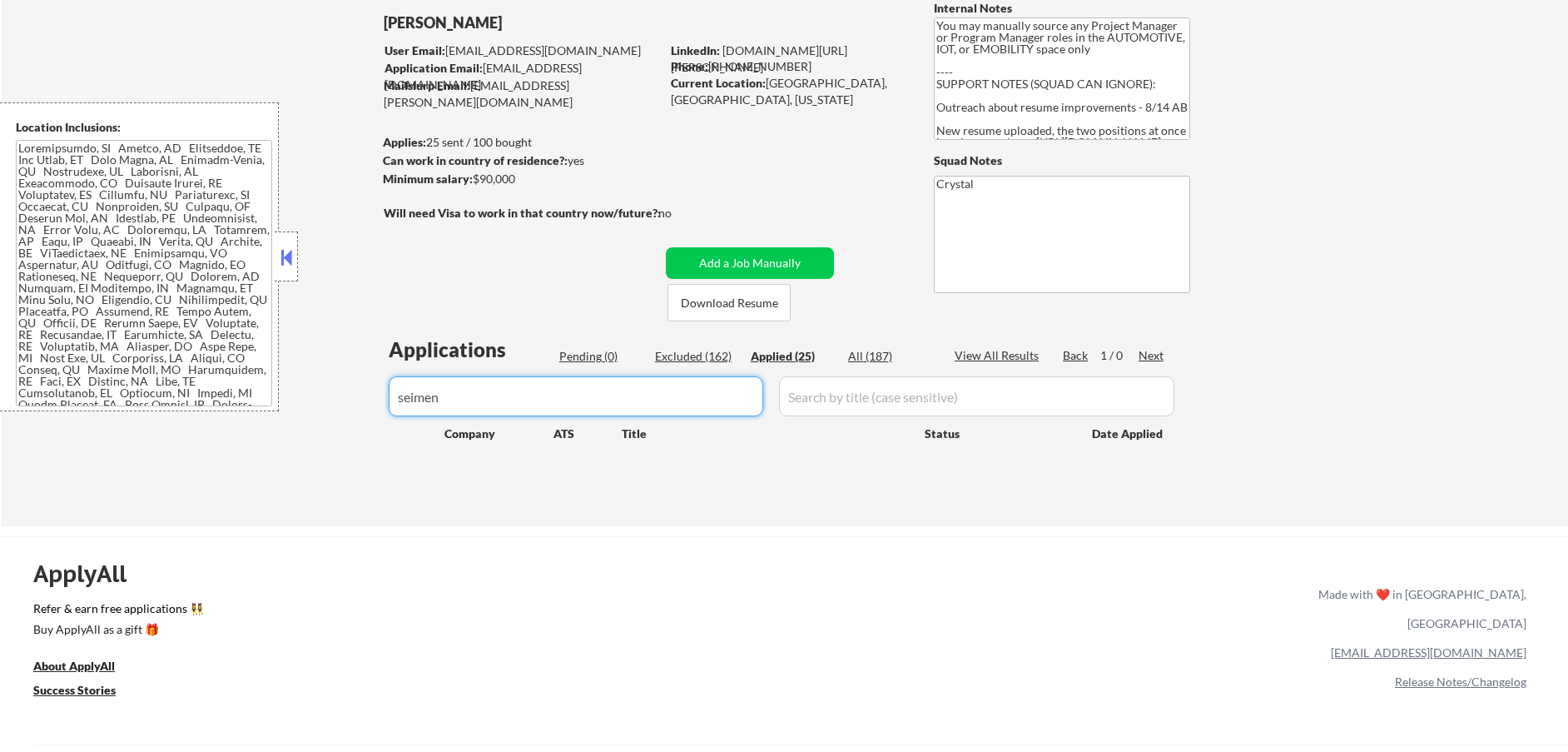
click at [506, 401] on input "input" at bounding box center [576, 396] width 375 height 40
type input "s"
select select ""applied""
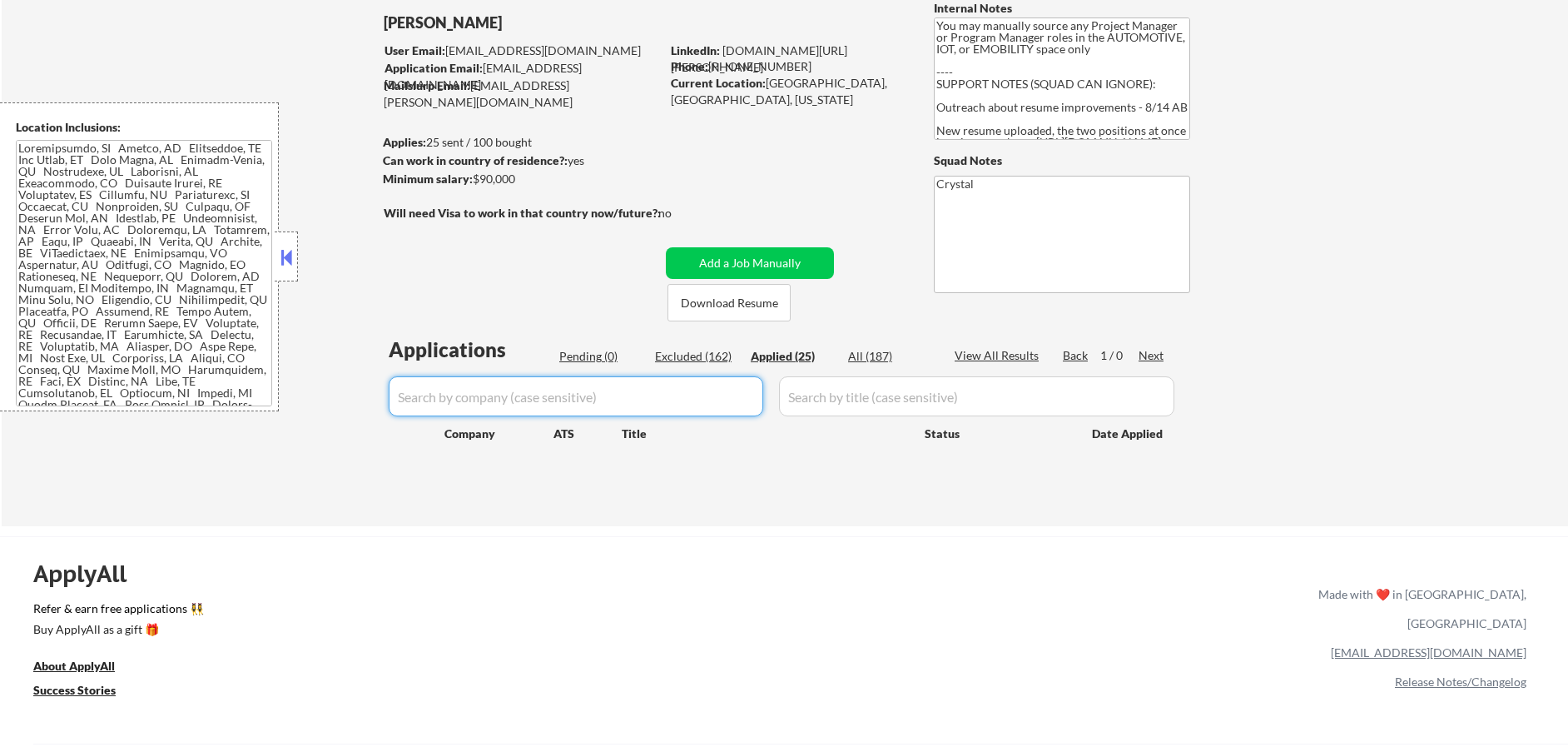
select select ""applied""
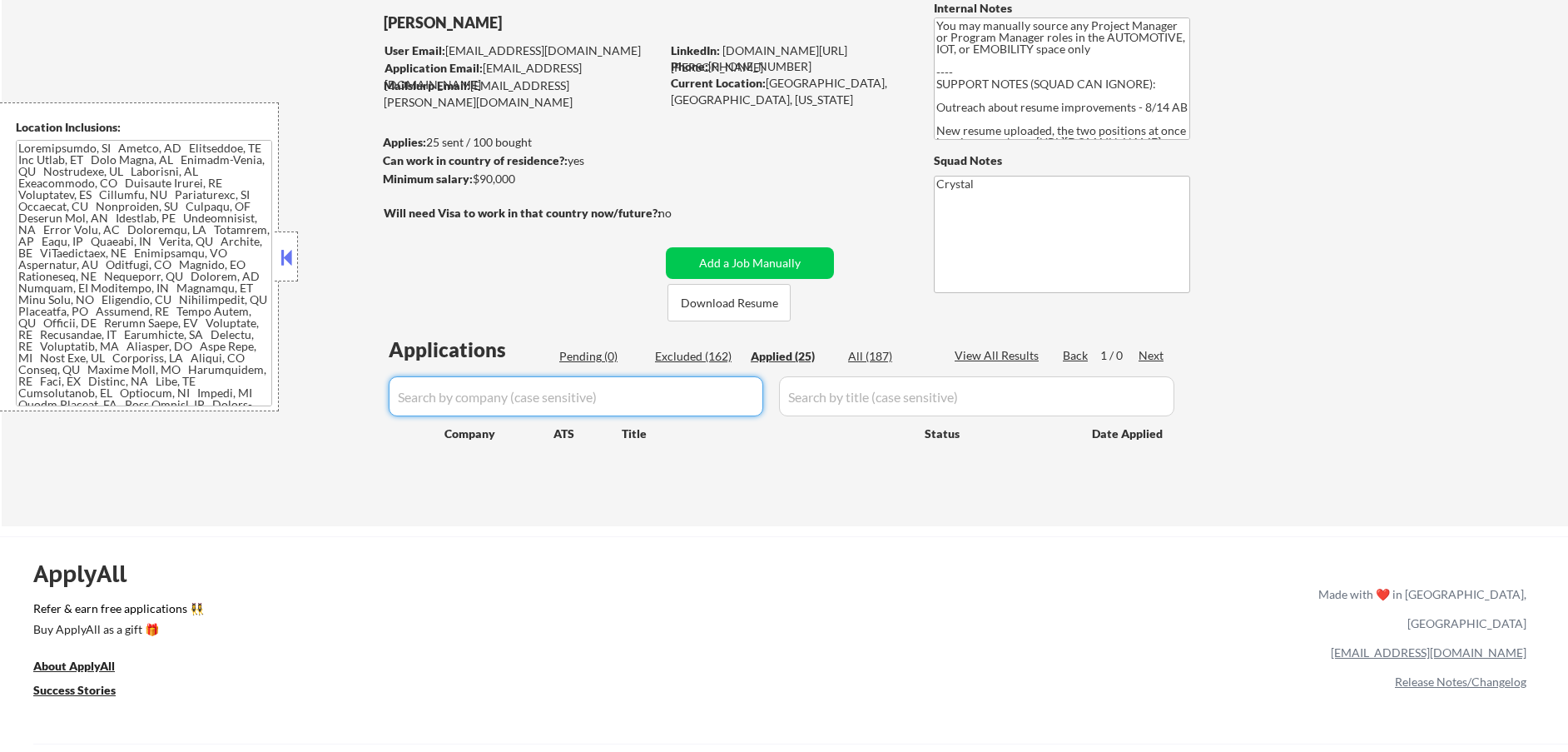
select select ""applied""
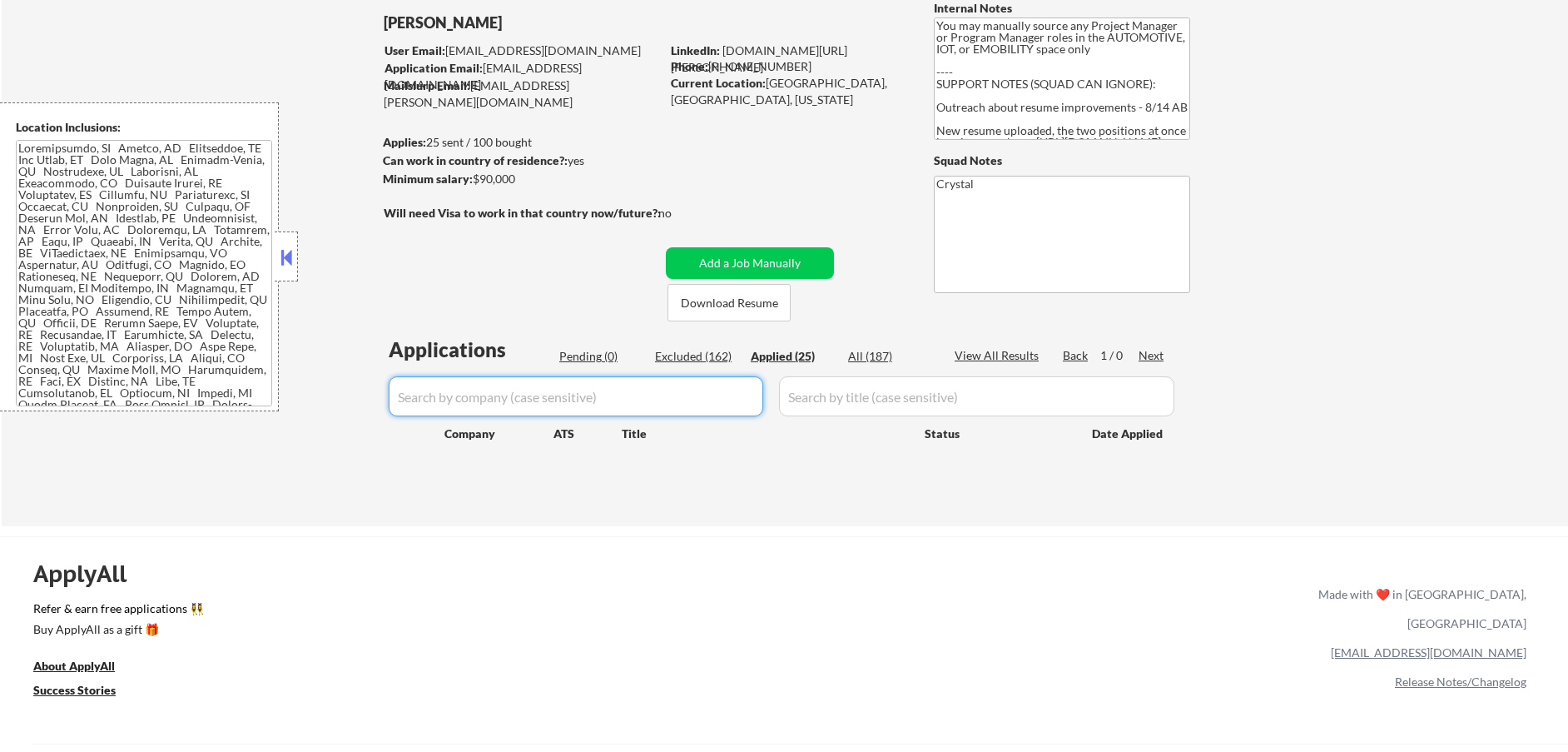
select select ""applied""
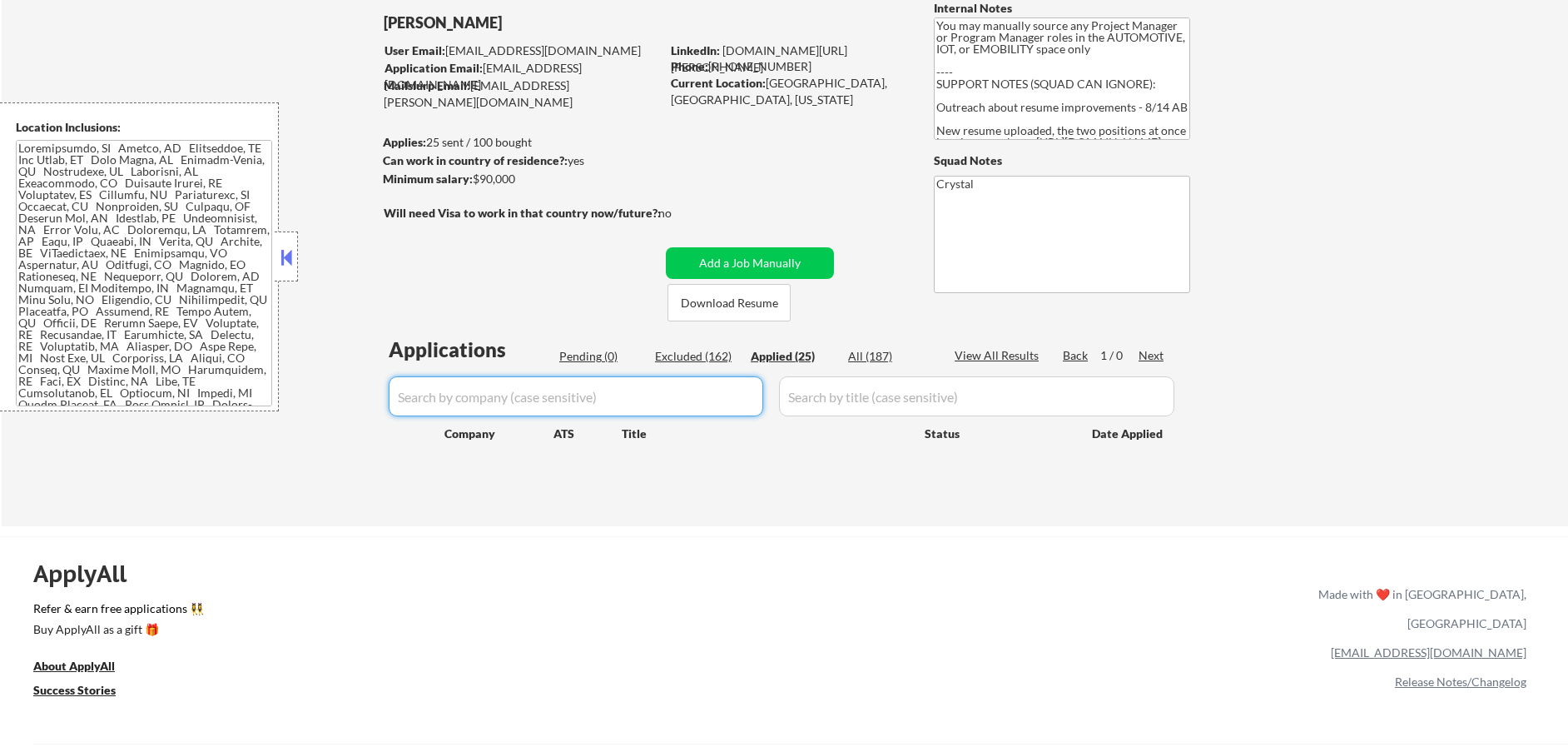
select select ""applied""
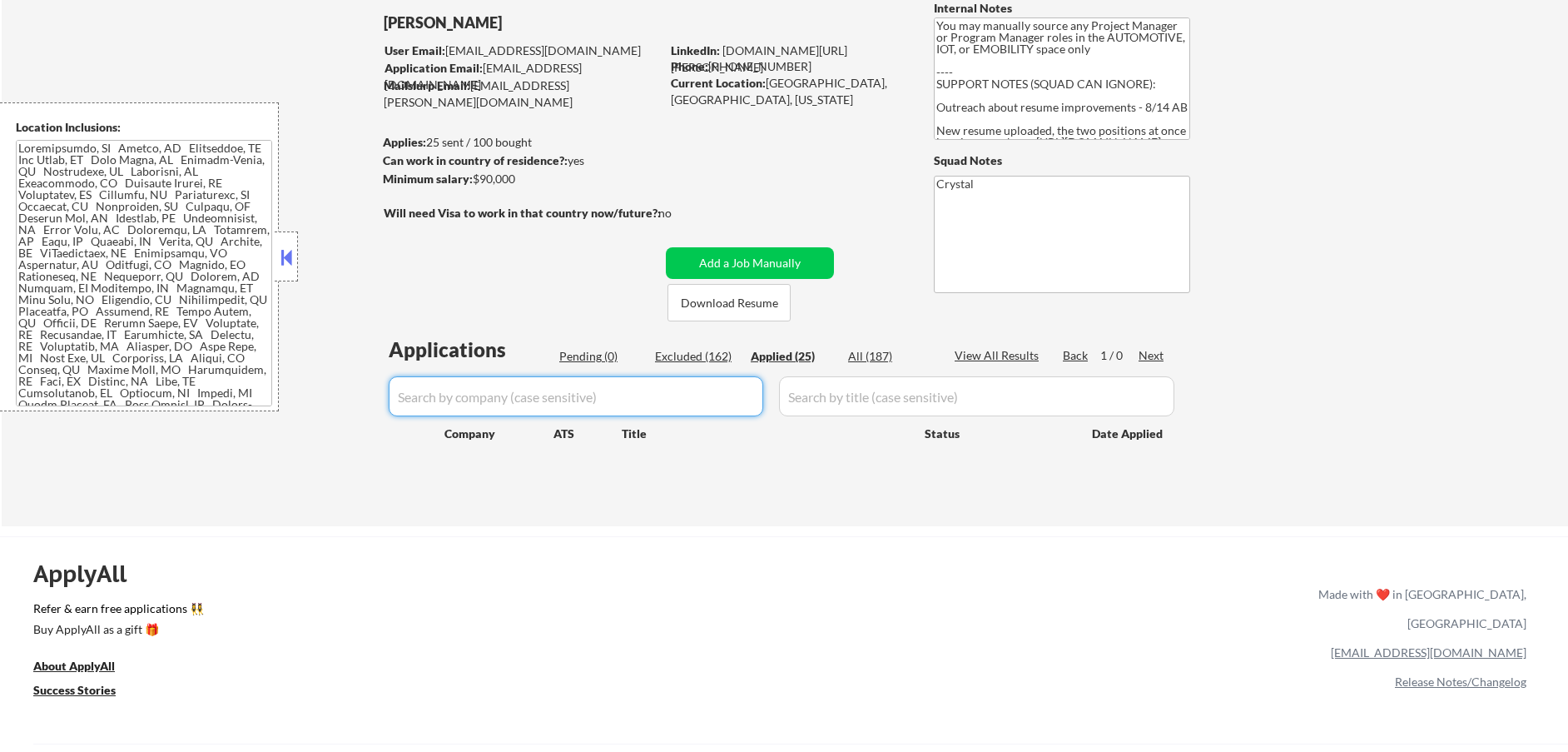
select select ""applied""
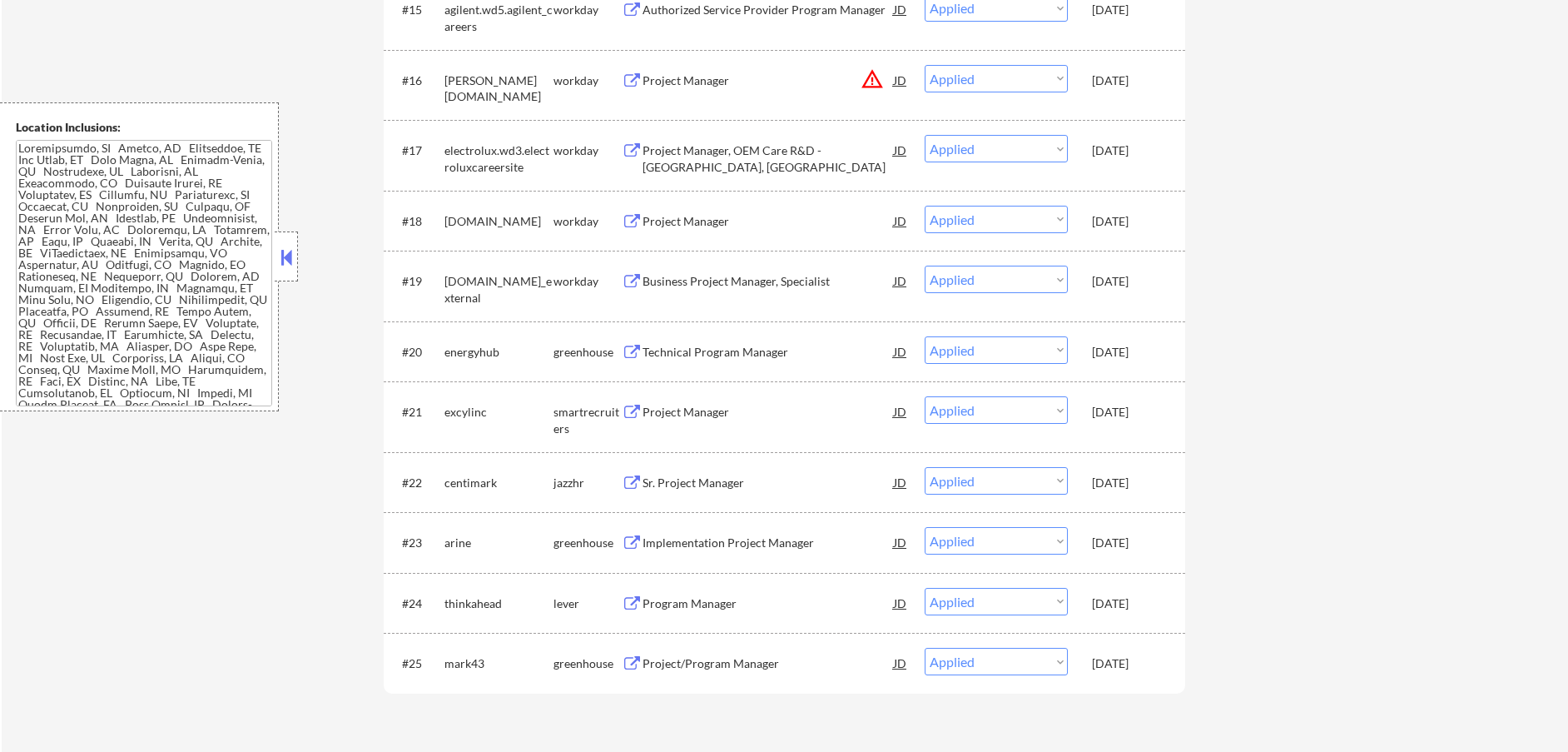
scroll to position [1445, 0]
